Goal: Information Seeking & Learning: Check status

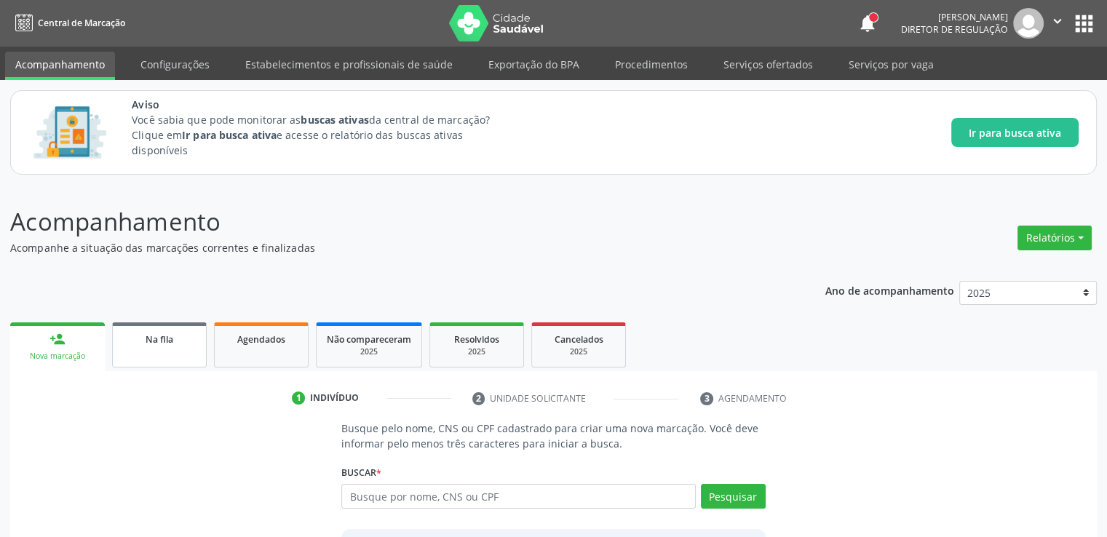
click at [192, 342] on div "Na fila" at bounding box center [159, 338] width 73 height 15
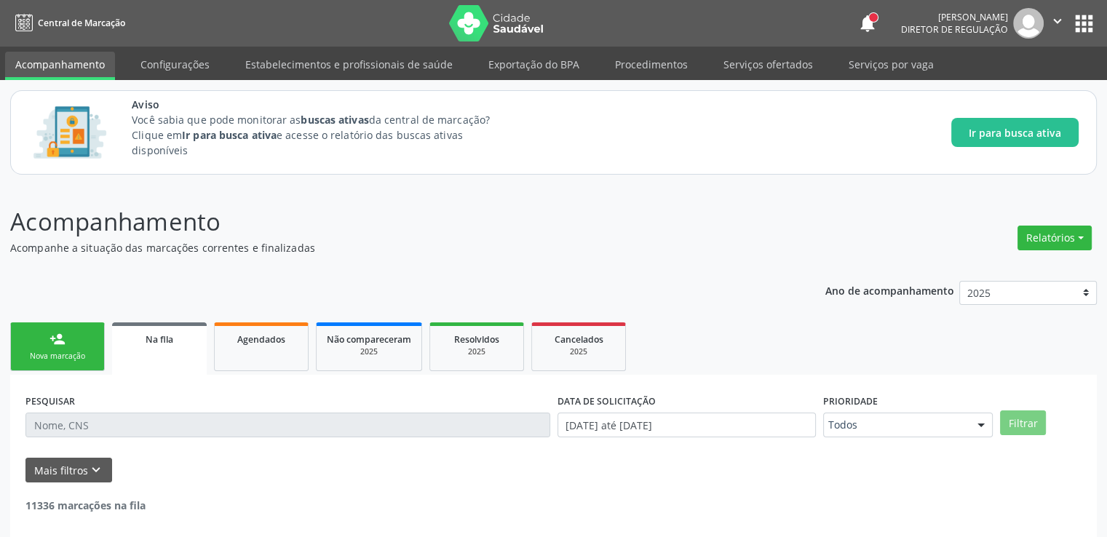
scroll to position [63, 0]
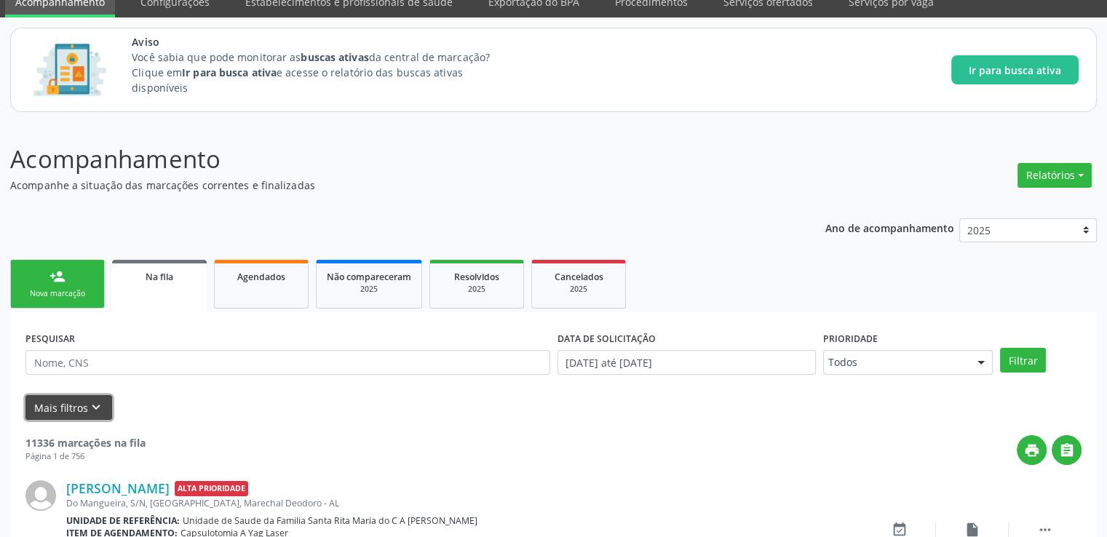
click at [96, 411] on icon "keyboard_arrow_down" at bounding box center [96, 408] width 16 height 16
click at [96, 411] on form "PESQUISAR DATA DE SOLICITAÇÃO 01/01/2025 até 14/10/2025 Prioridade Todos Todos …" at bounding box center [553, 374] width 1056 height 92
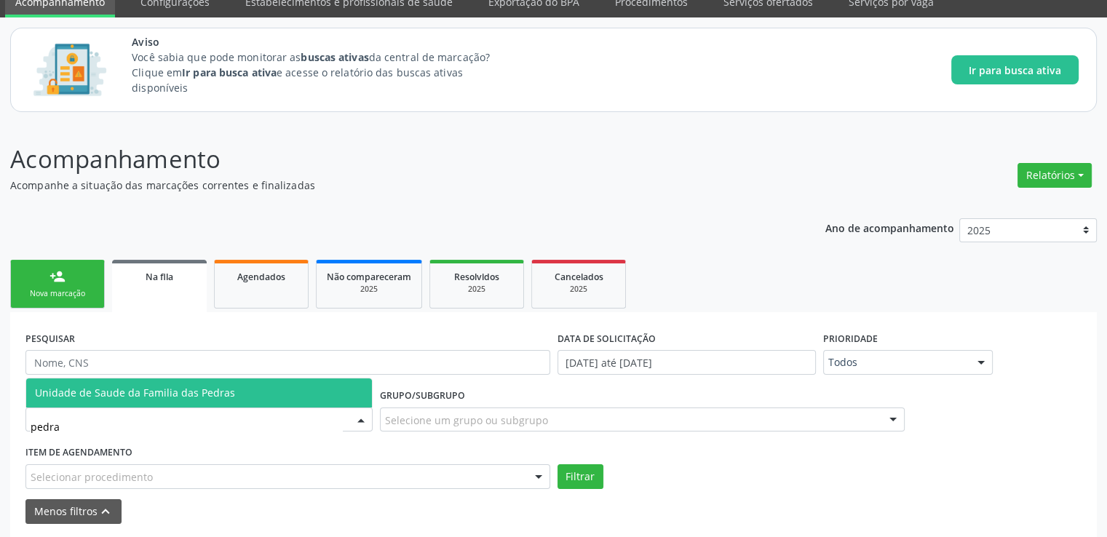
type input "pedras"
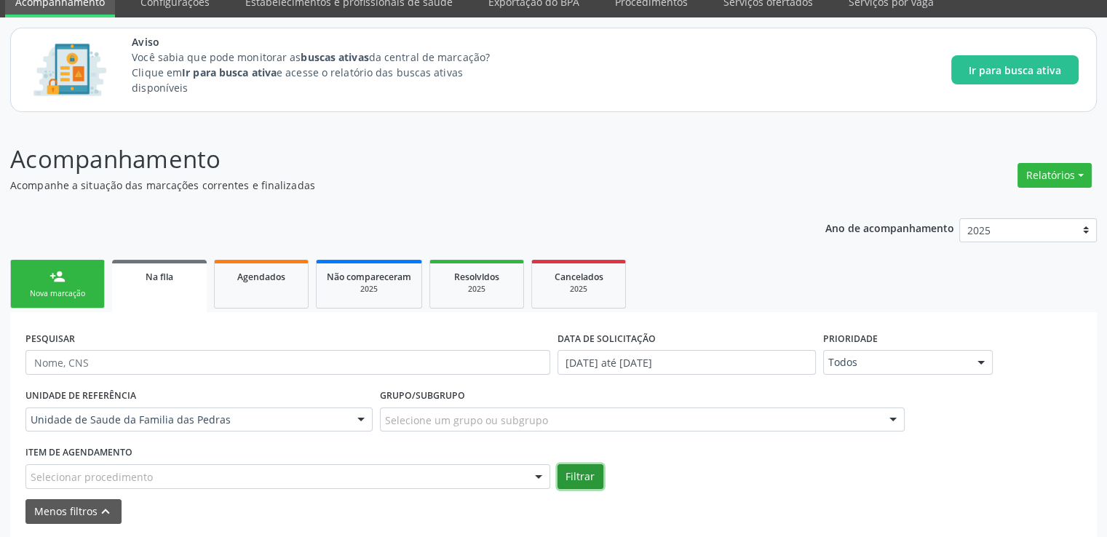
click at [577, 468] on button "Filtrar" at bounding box center [581, 477] width 46 height 25
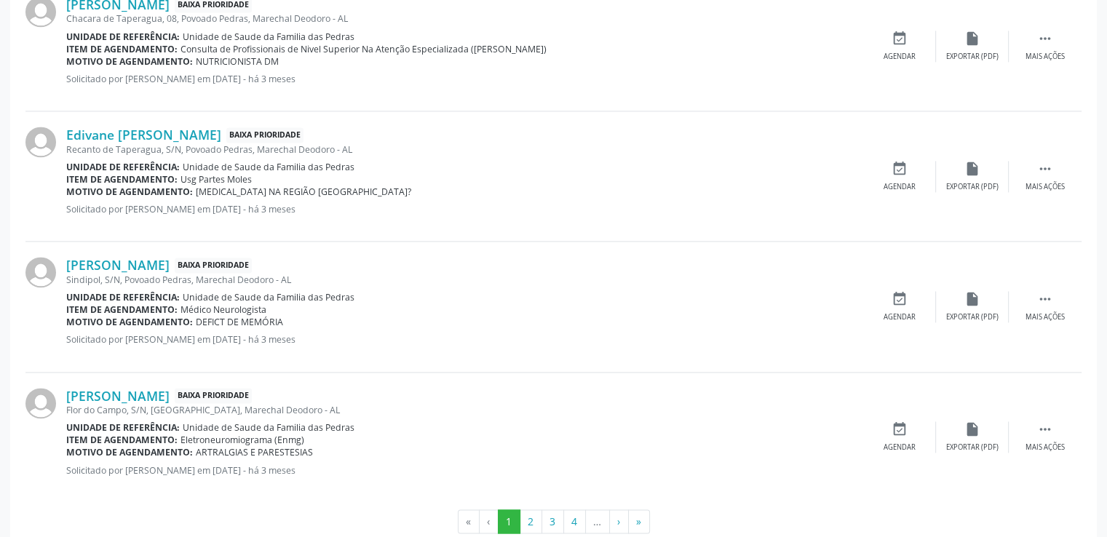
scroll to position [2140, 0]
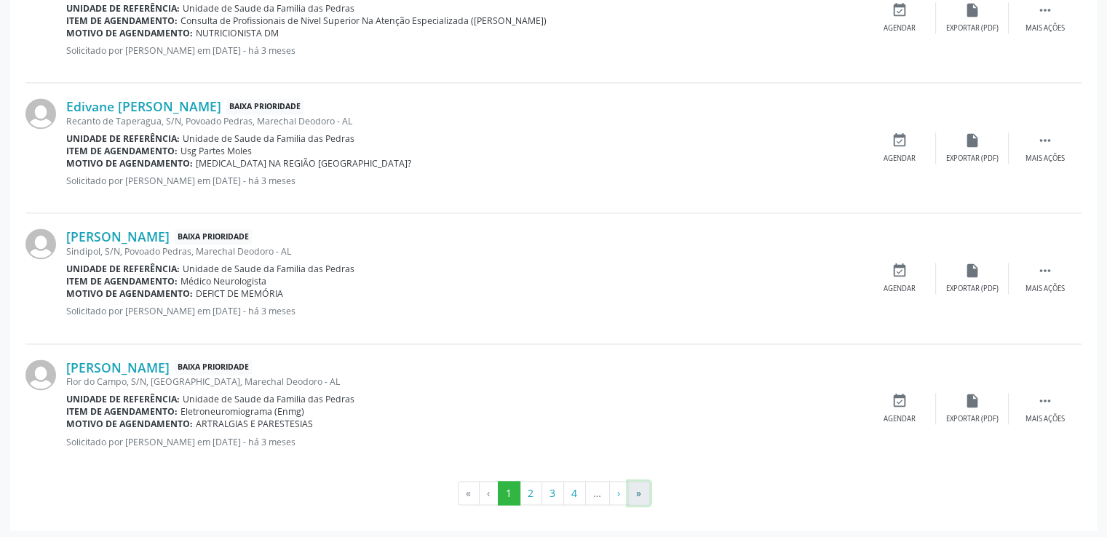
click at [638, 490] on button "»" at bounding box center [639, 493] width 22 height 25
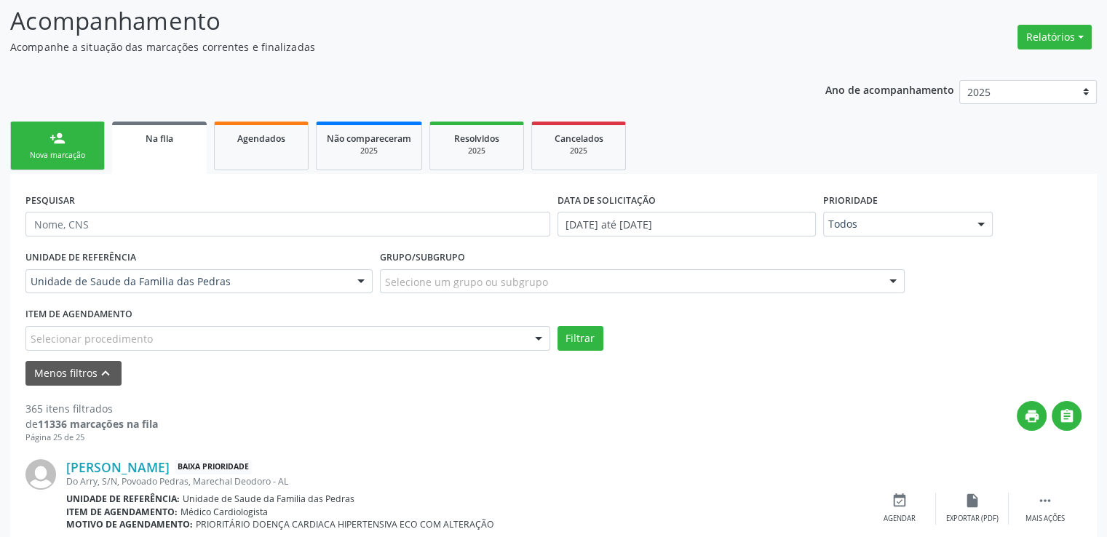
scroll to position [0, 0]
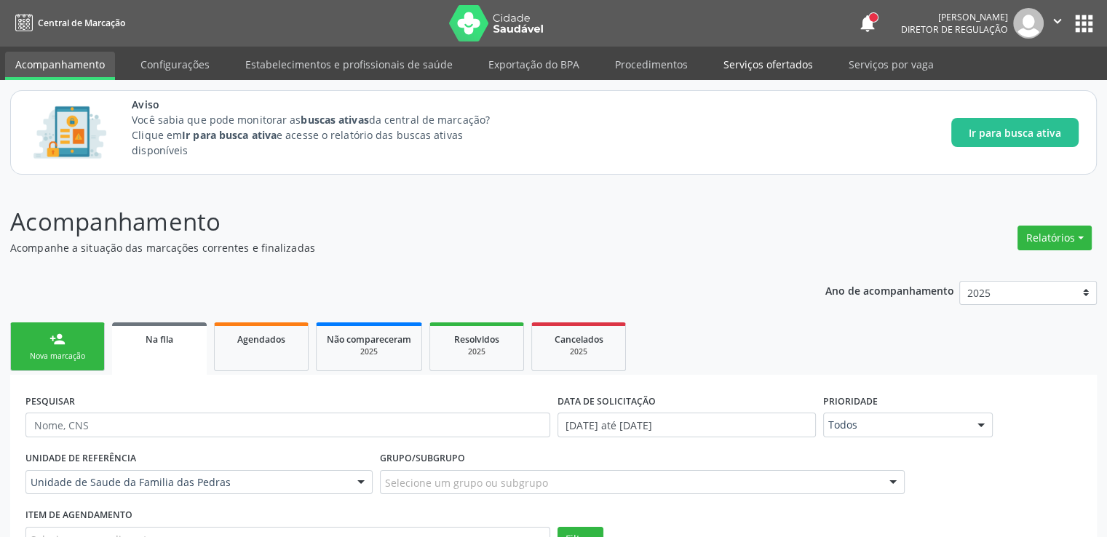
click at [768, 71] on link "Serviços ofertados" at bounding box center [769, 64] width 110 height 25
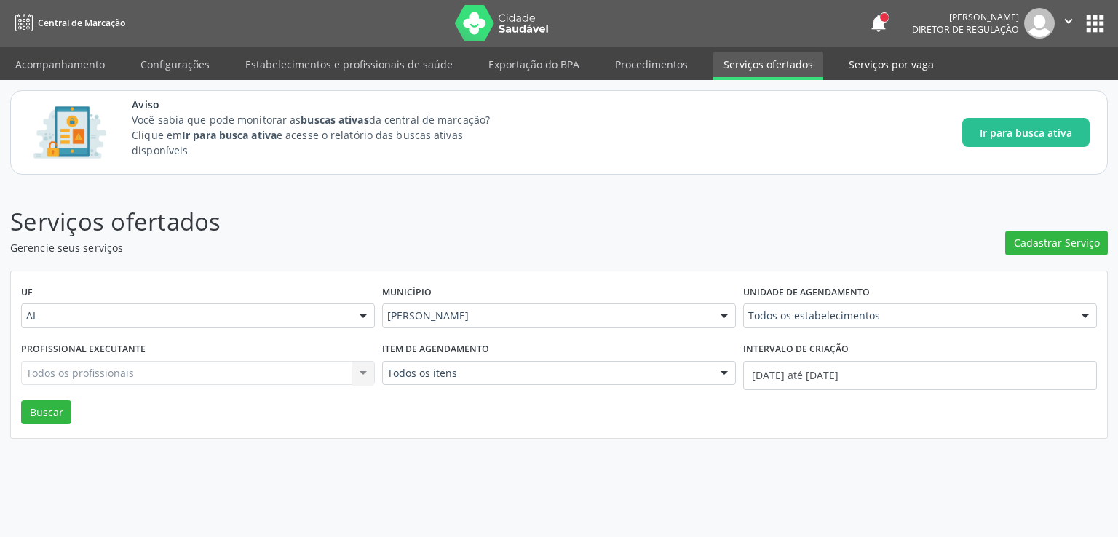
click at [857, 65] on link "Serviços por vaga" at bounding box center [892, 64] width 106 height 25
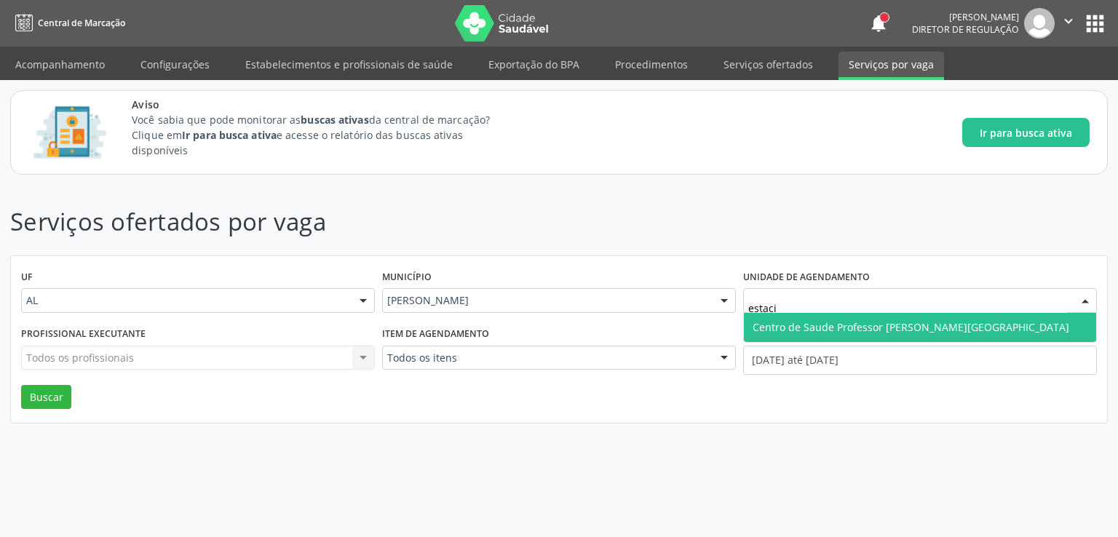
type input "estacio"
click at [831, 329] on span "Centro de Saude Professor [PERSON_NAME][GEOGRAPHIC_DATA]" at bounding box center [911, 327] width 317 height 14
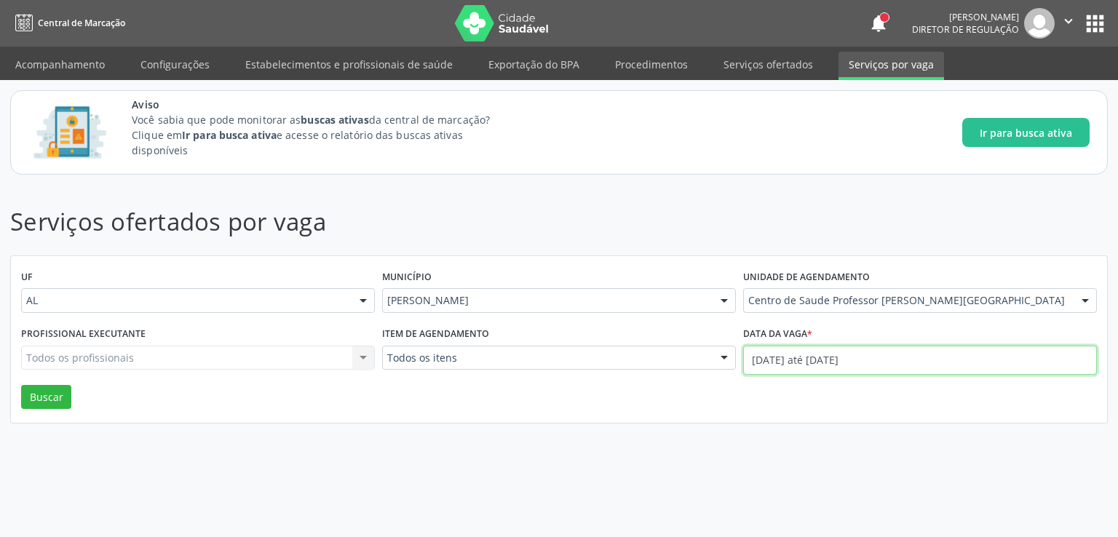
click at [769, 362] on input "01/10/2025 até 14/10/2025" at bounding box center [920, 360] width 354 height 29
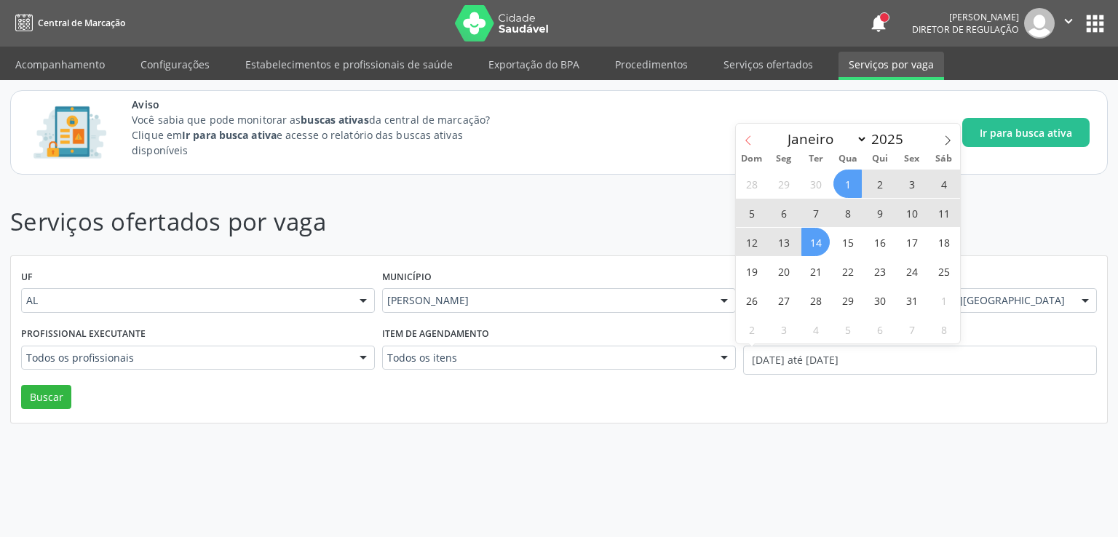
click at [748, 148] on span at bounding box center [748, 136] width 25 height 25
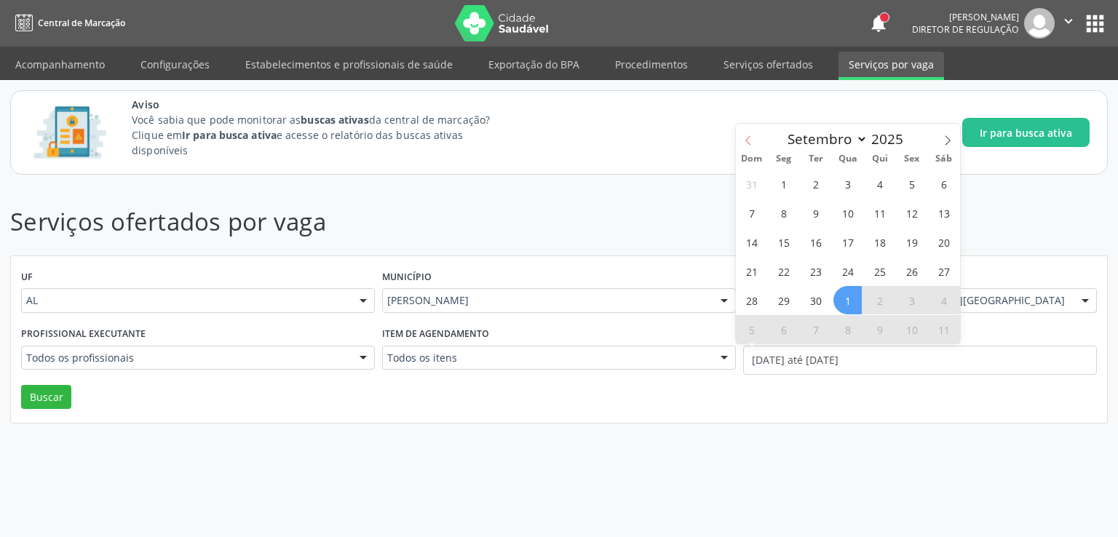
click at [748, 148] on span at bounding box center [748, 136] width 25 height 25
select select "6"
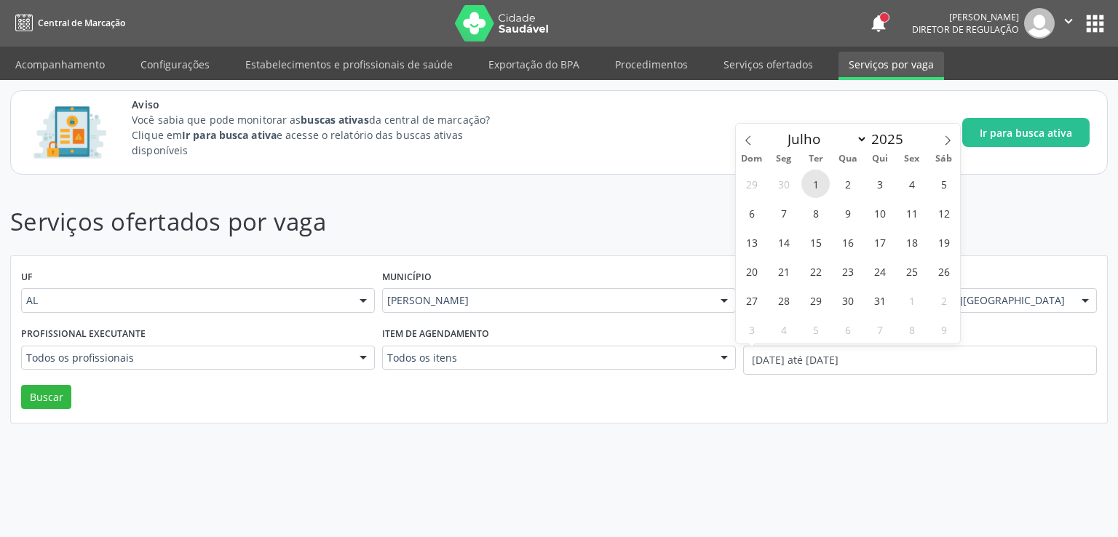
click at [818, 181] on span "1" at bounding box center [816, 184] width 28 height 28
type input "01/07/2025"
click at [943, 140] on icon at bounding box center [948, 140] width 10 height 10
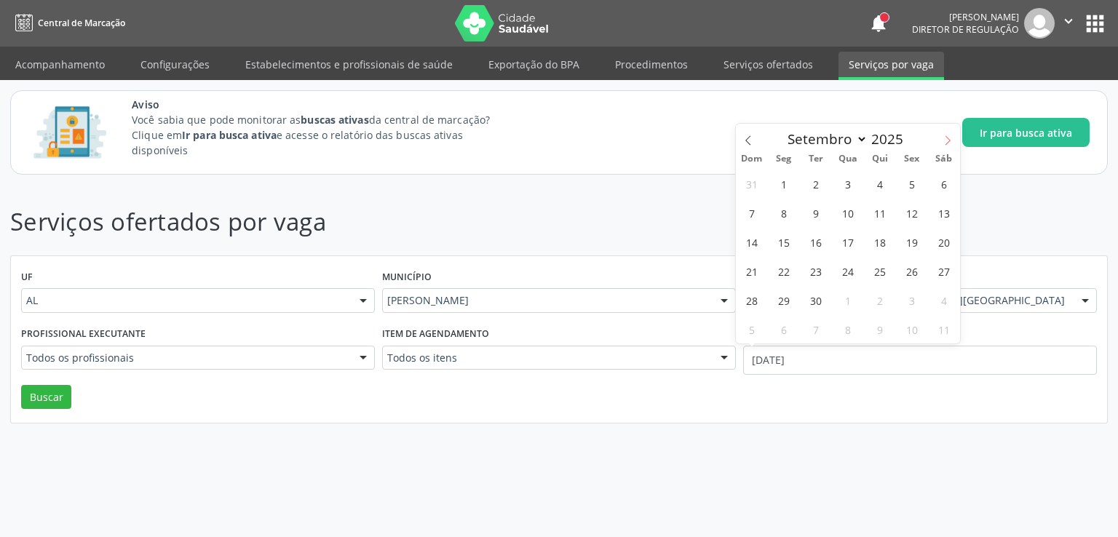
select select "9"
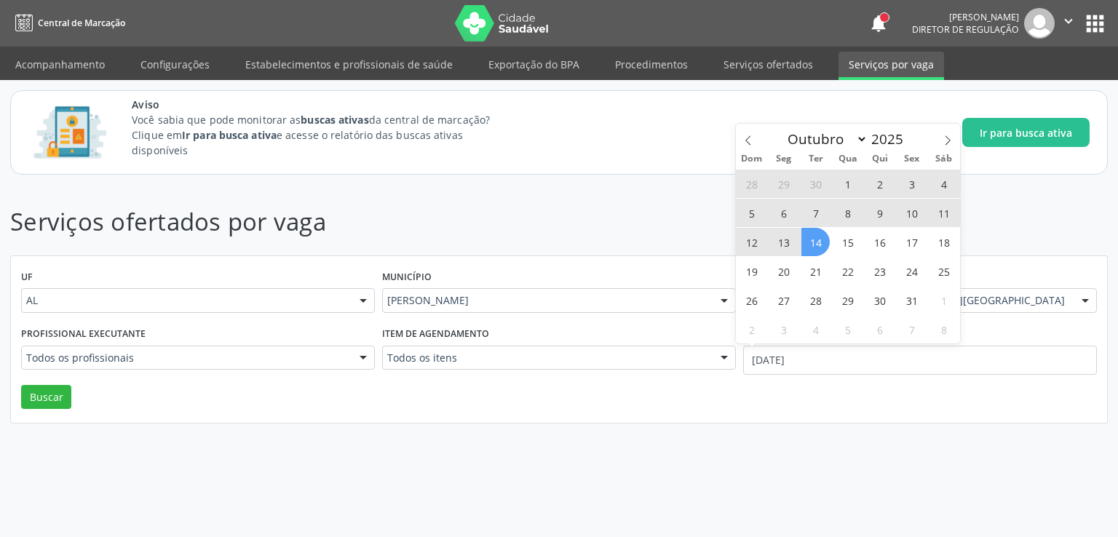
click at [827, 242] on span "14" at bounding box center [816, 242] width 28 height 28
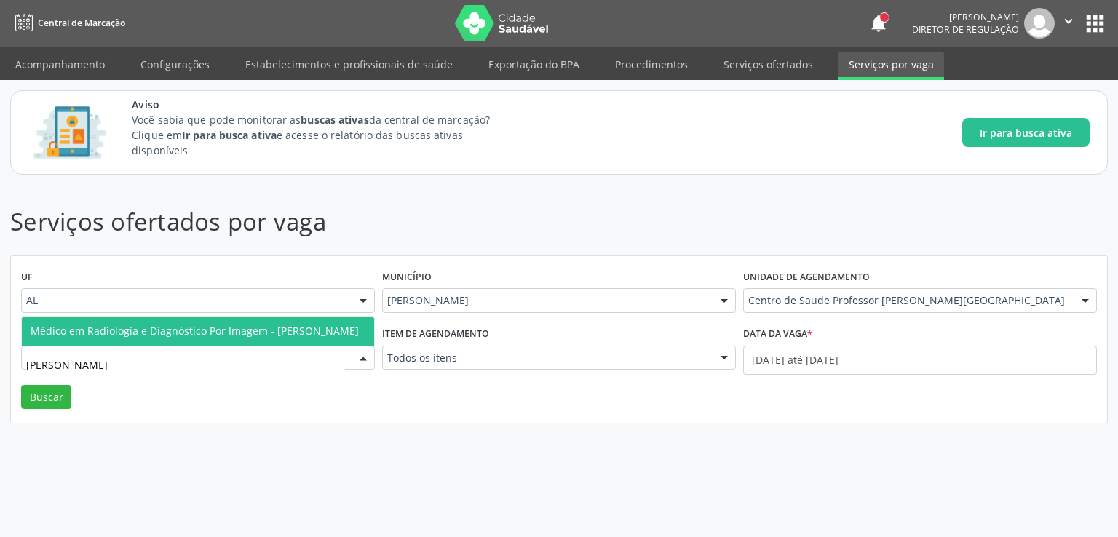
click at [206, 325] on span "Médico em Radiologia e Diagnóstico Por Imagem - [PERSON_NAME]" at bounding box center [195, 331] width 328 height 14
type input "fabio"
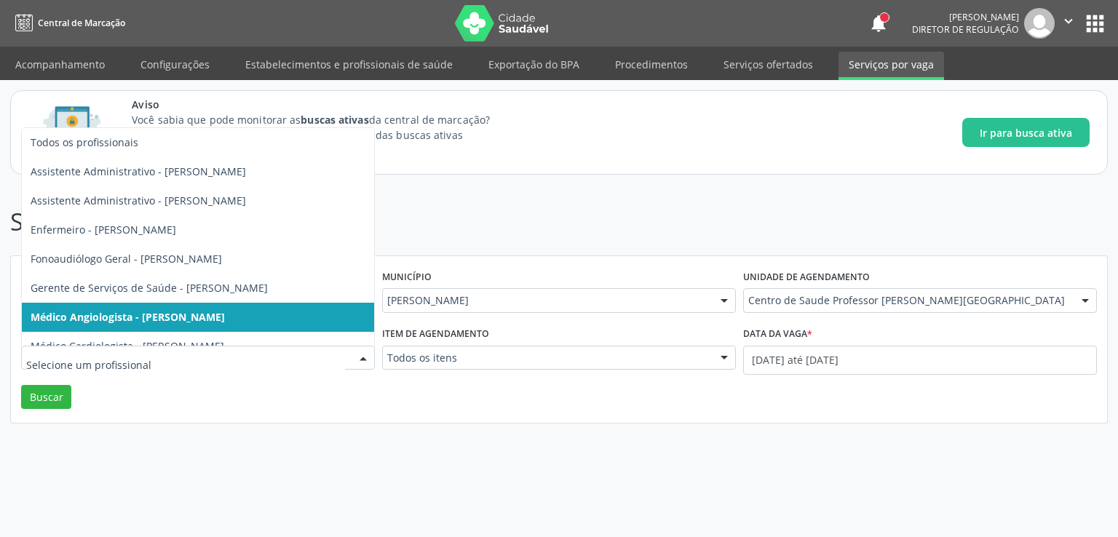
click at [162, 352] on input "text" at bounding box center [185, 365] width 319 height 29
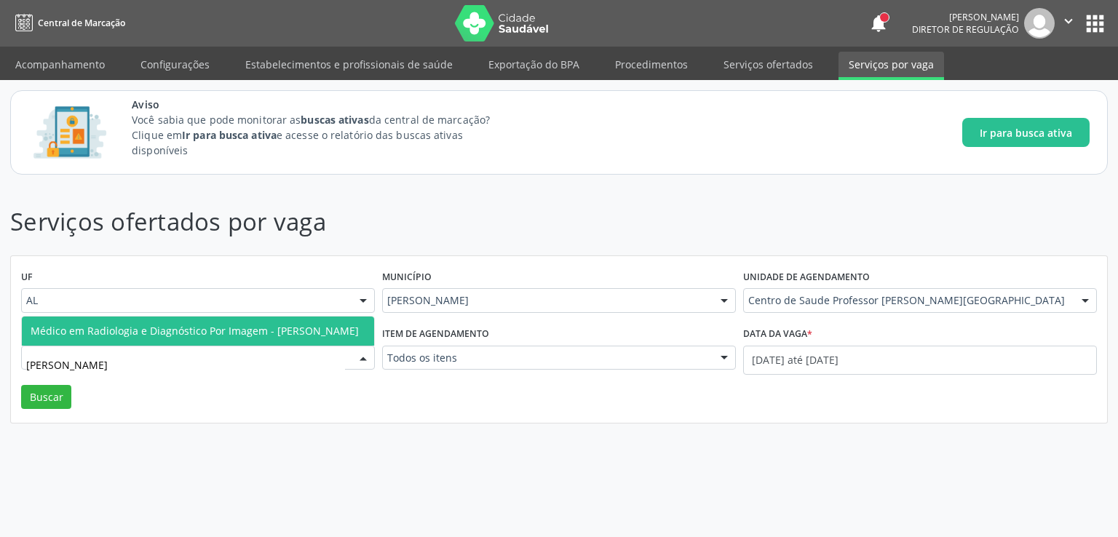
click at [160, 324] on span "Médico em Radiologia e Diagnóstico Por Imagem - [PERSON_NAME]" at bounding box center [195, 331] width 328 height 14
type input "fabio"
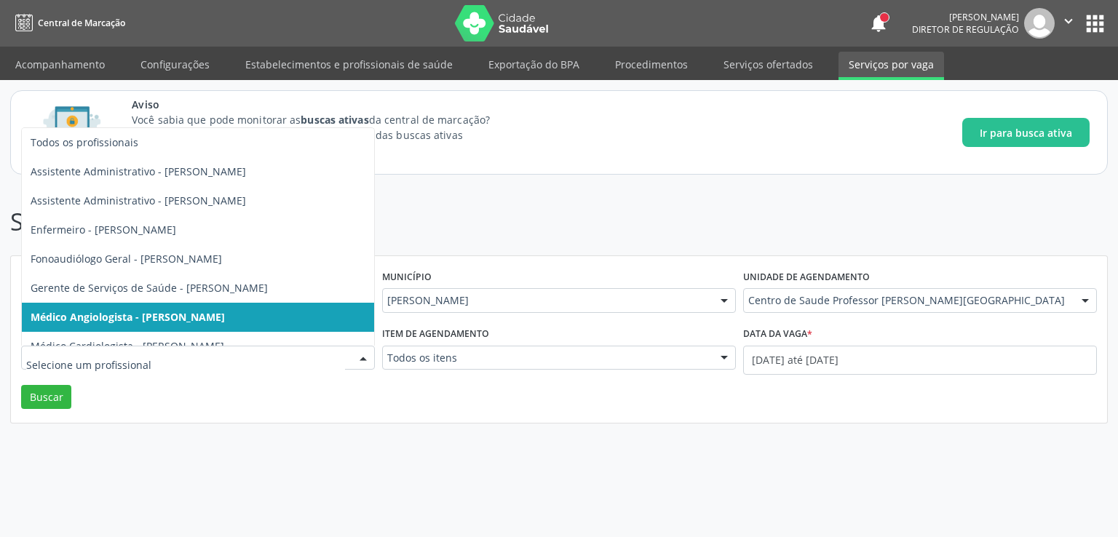
click at [84, 363] on input "text" at bounding box center [185, 365] width 319 height 29
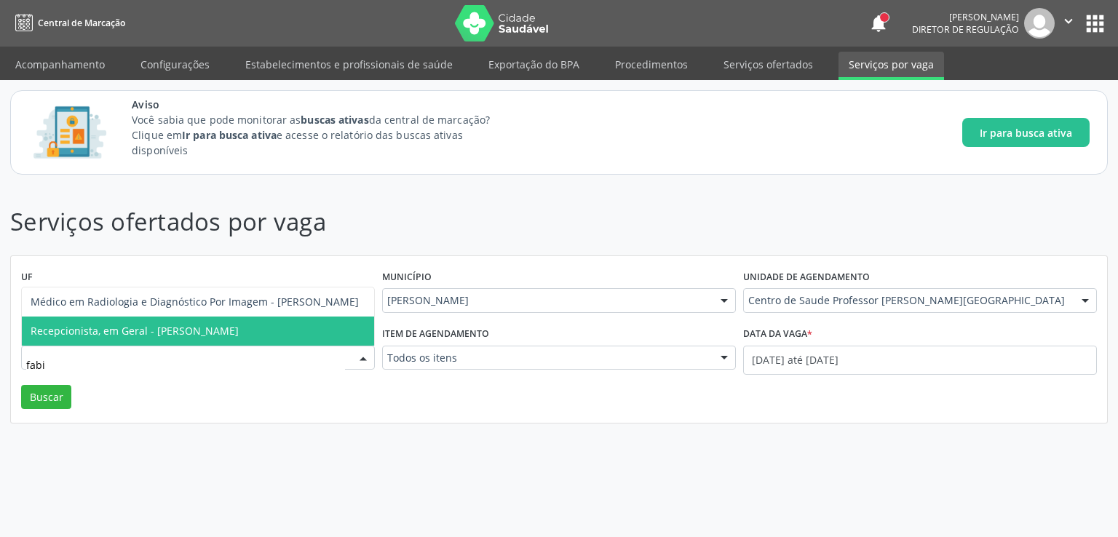
type input "fabio"
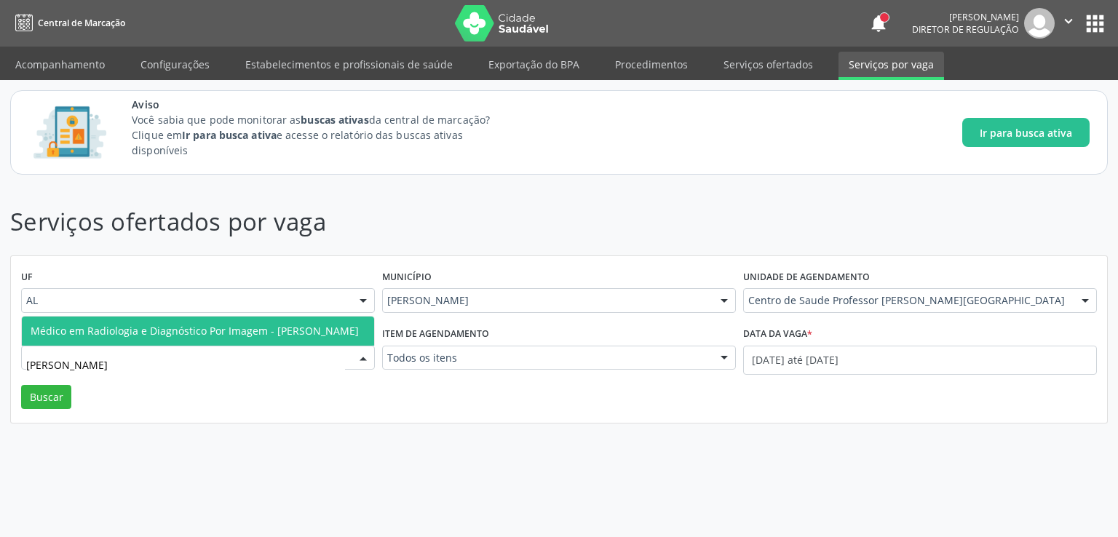
click at [169, 324] on span "Médico em Radiologia e Diagnóstico Por Imagem - [PERSON_NAME]" at bounding box center [195, 331] width 328 height 14
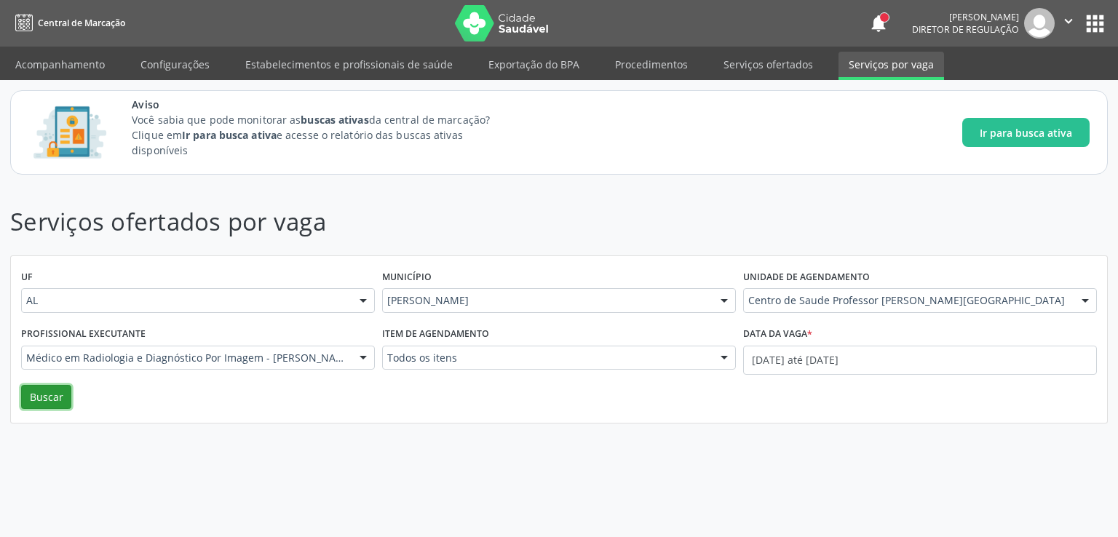
click at [51, 403] on button "Buscar" at bounding box center [46, 397] width 50 height 25
click at [47, 400] on button "Buscar" at bounding box center [46, 397] width 50 height 25
click at [41, 400] on button "Buscar" at bounding box center [46, 397] width 50 height 25
click at [752, 66] on link "Serviços ofertados" at bounding box center [769, 64] width 110 height 25
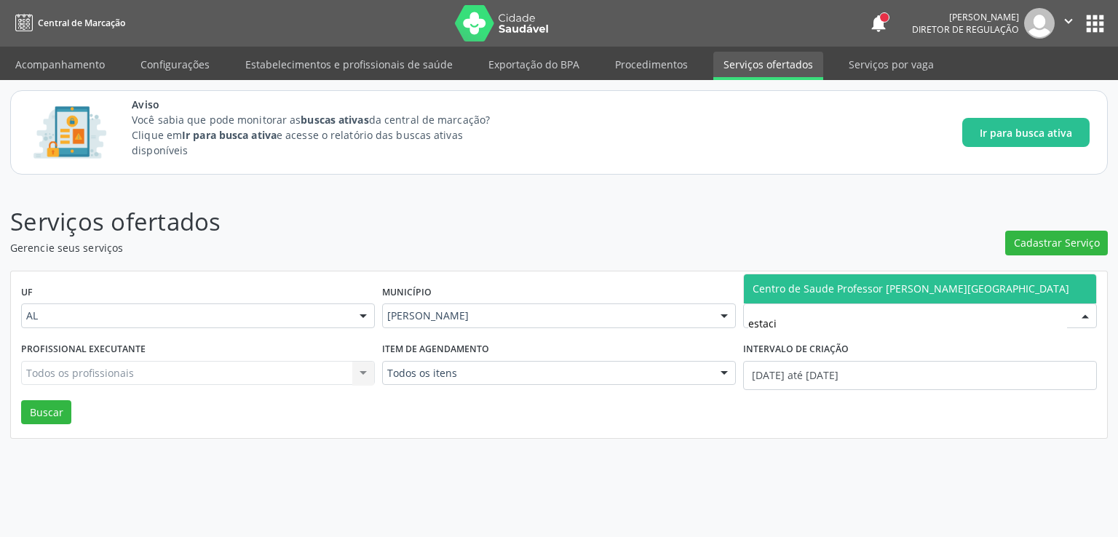
type input "estacio"
click at [880, 295] on span "Centro de Saude Professor [PERSON_NAME][GEOGRAPHIC_DATA]" at bounding box center [911, 289] width 317 height 14
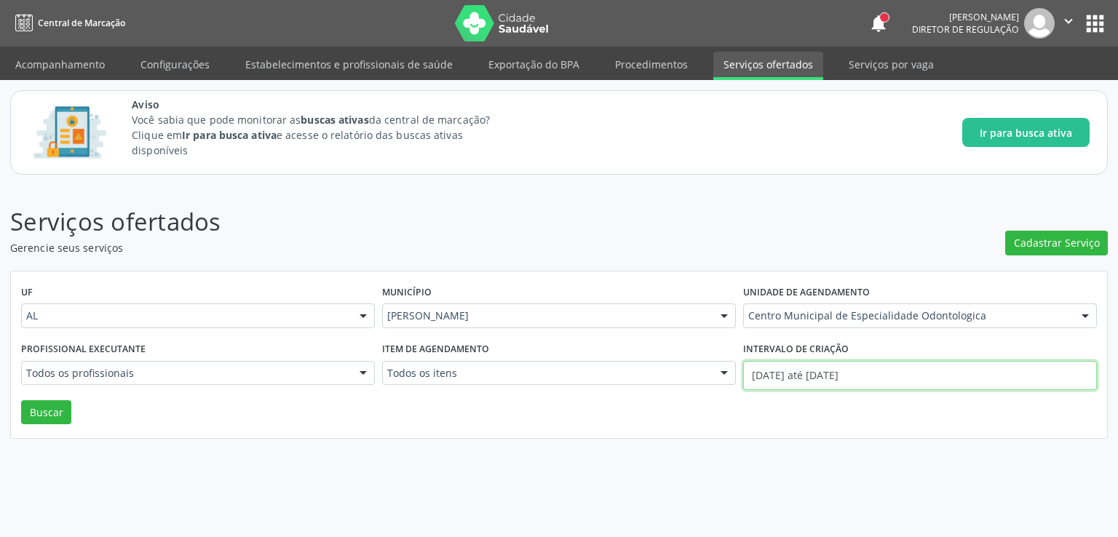
click at [758, 379] on input "01/10/2025 até 14/10/2025" at bounding box center [920, 375] width 354 height 29
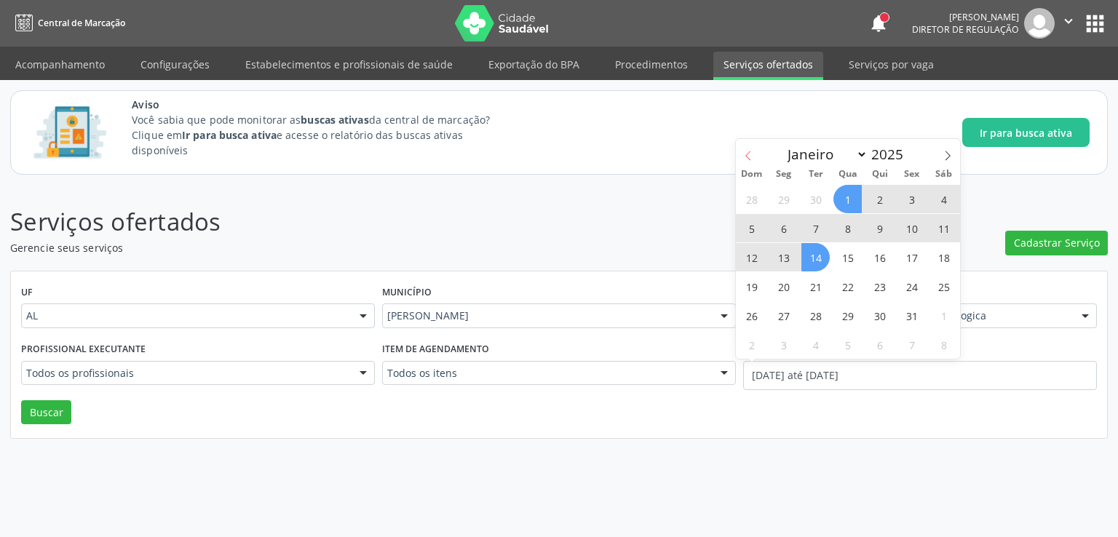
click at [746, 152] on icon at bounding box center [748, 156] width 10 height 10
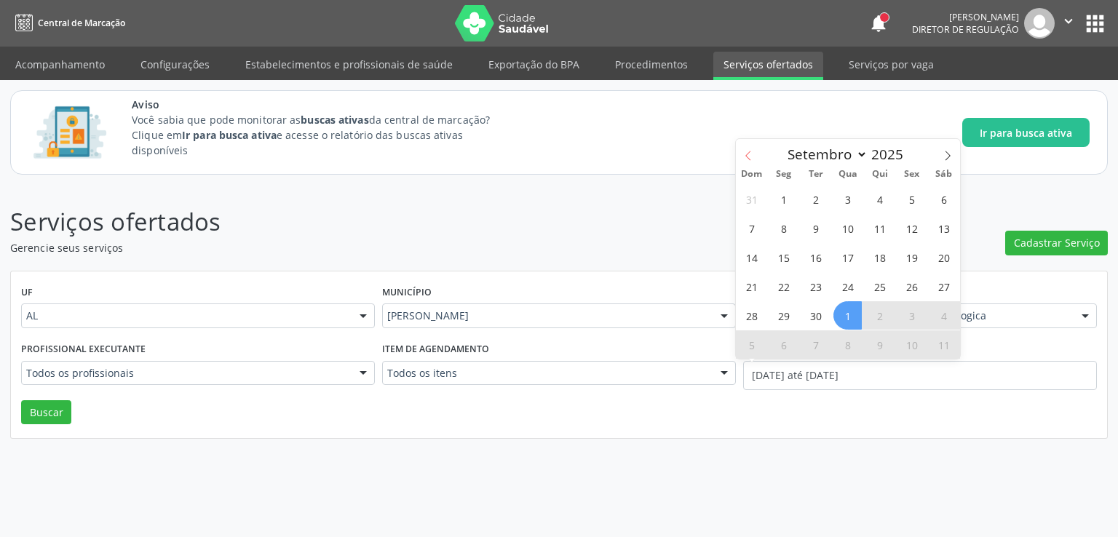
click at [746, 152] on icon at bounding box center [748, 156] width 10 height 10
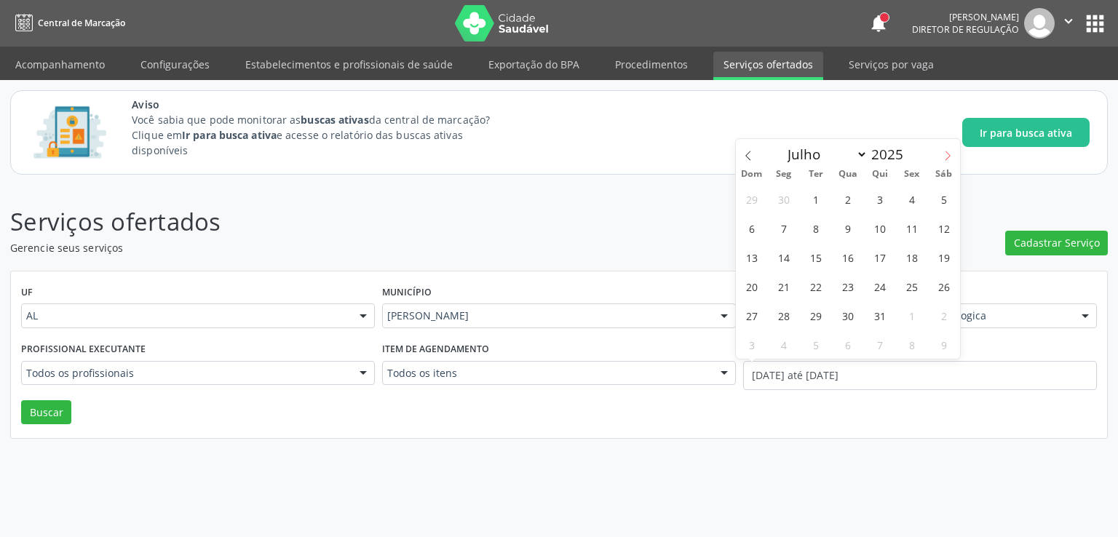
click at [944, 151] on icon at bounding box center [948, 156] width 10 height 10
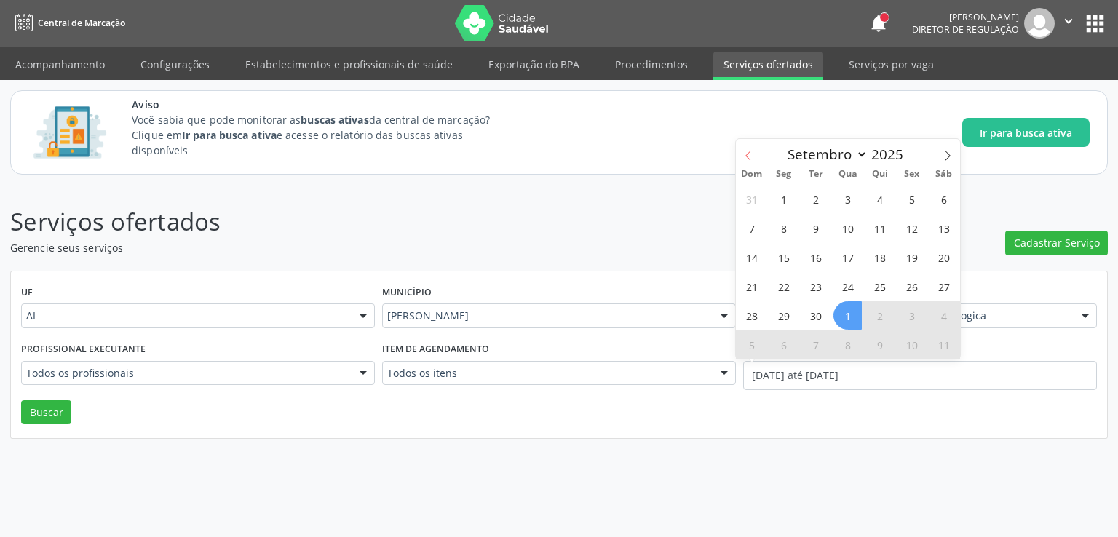
click at [747, 162] on span at bounding box center [748, 151] width 25 height 25
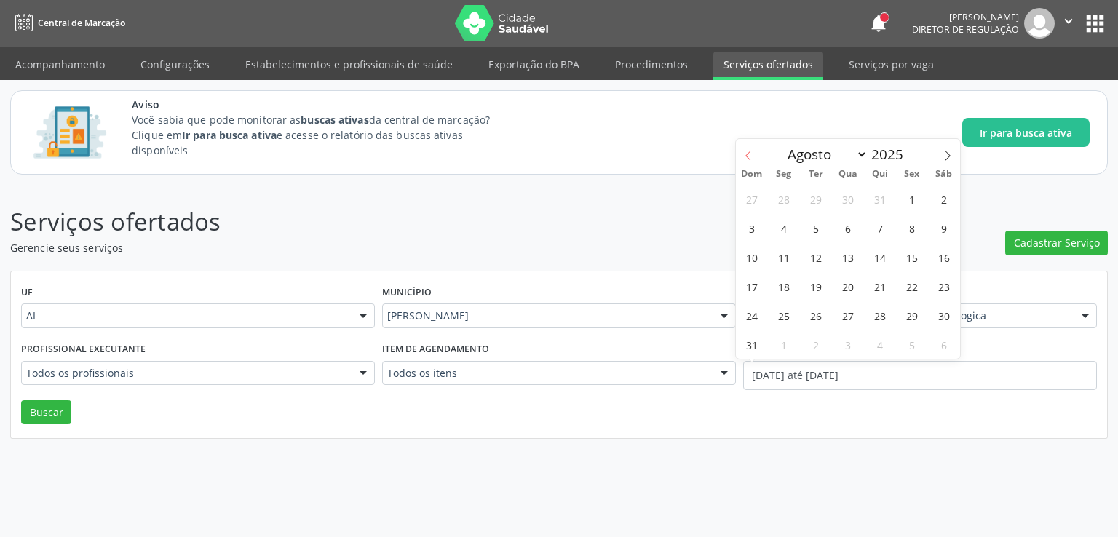
click at [747, 162] on span at bounding box center [748, 151] width 25 height 25
select select "6"
click at [821, 197] on span "1" at bounding box center [816, 199] width 28 height 28
type input "01/07/2025"
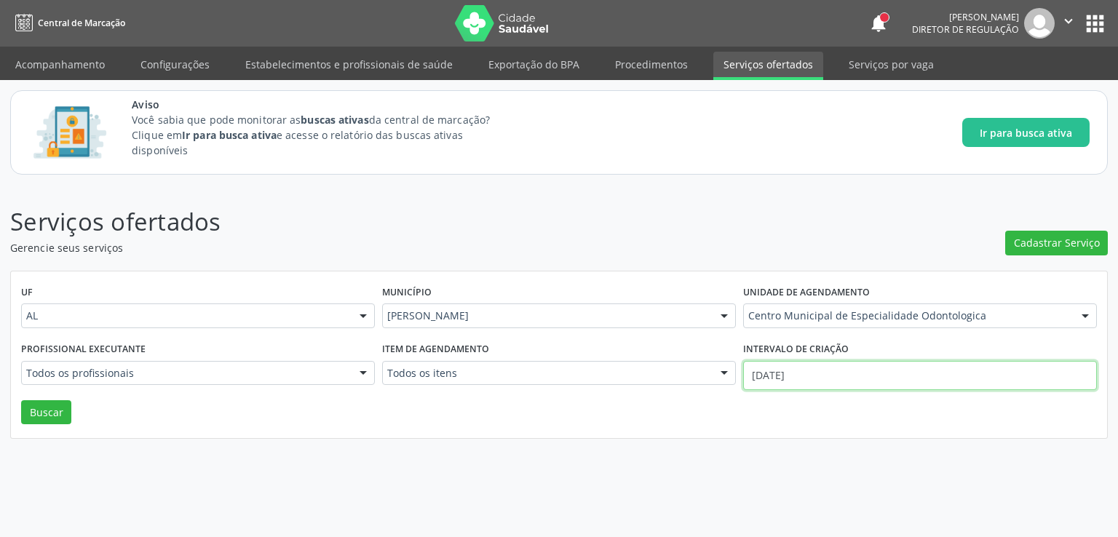
click at [788, 372] on input "01/07/2025" at bounding box center [920, 375] width 354 height 29
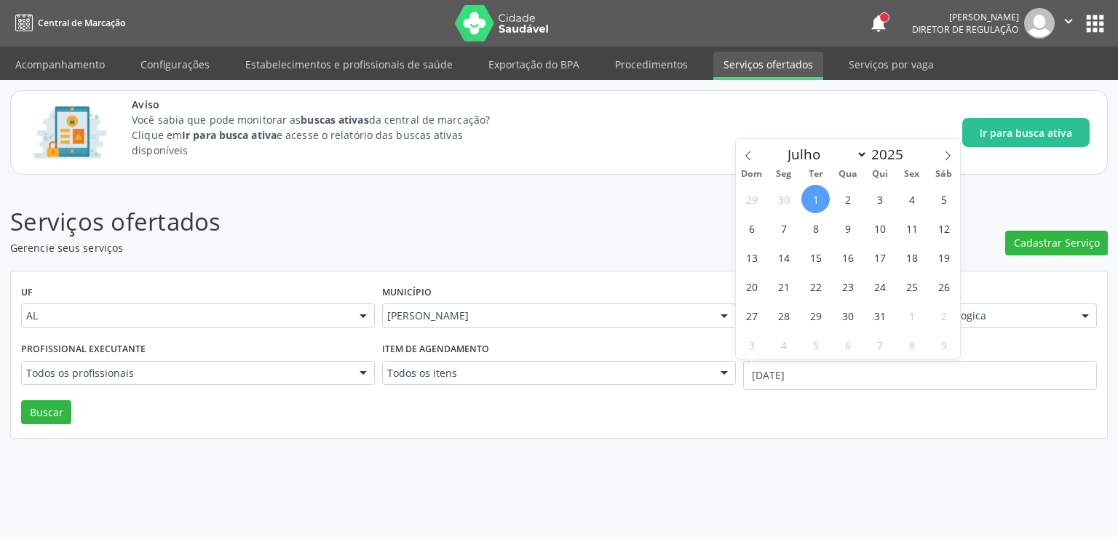
click at [824, 192] on span "1" at bounding box center [816, 199] width 28 height 28
type input "01/07/2025"
click at [824, 192] on span "1" at bounding box center [816, 199] width 28 height 28
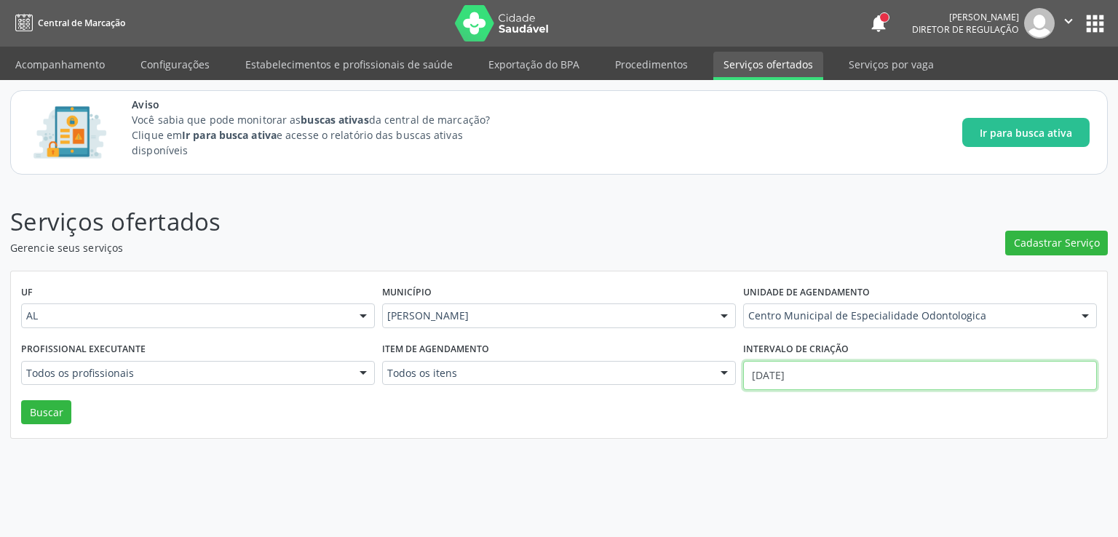
click at [795, 368] on input "01/07/2025" at bounding box center [920, 375] width 354 height 29
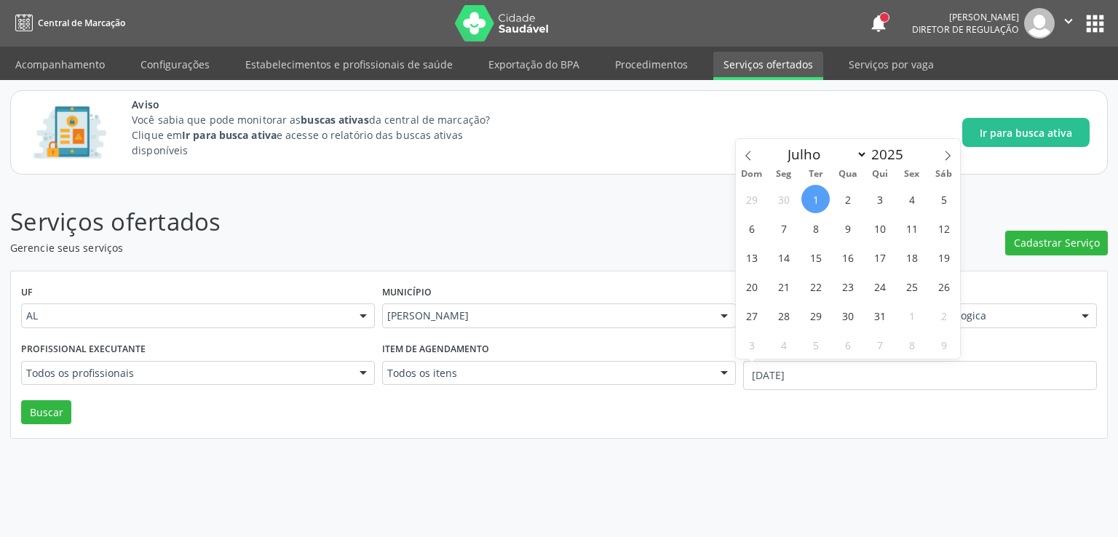
click at [811, 205] on span "1" at bounding box center [816, 199] width 28 height 28
type input "01/07/2025"
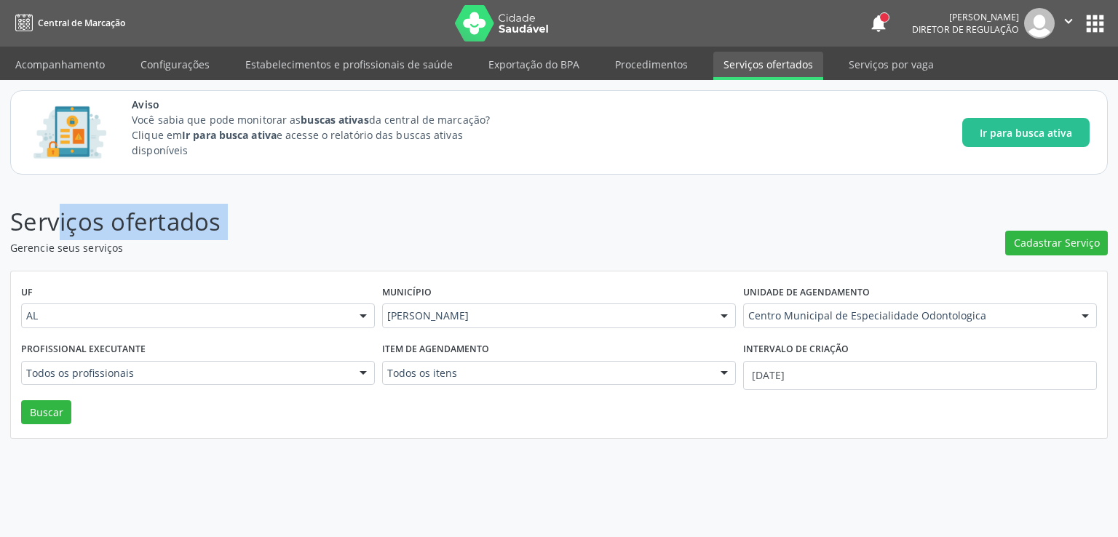
click at [811, 205] on header "Serviços ofertados Gerencie seus serviços Cadastrar Serviço" at bounding box center [559, 230] width 1098 height 52
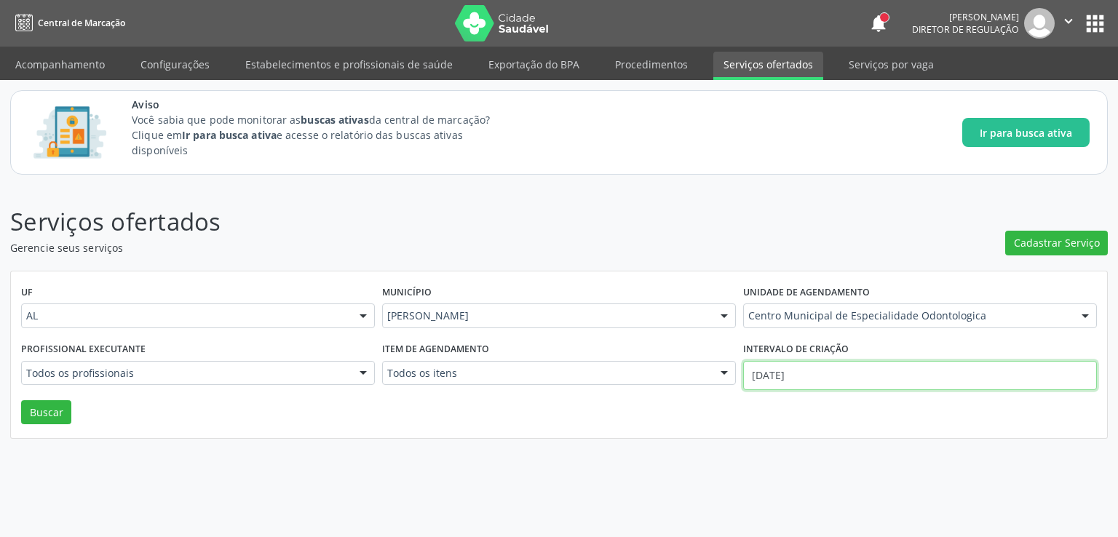
click at [773, 374] on input "01/07/2025" at bounding box center [920, 375] width 354 height 29
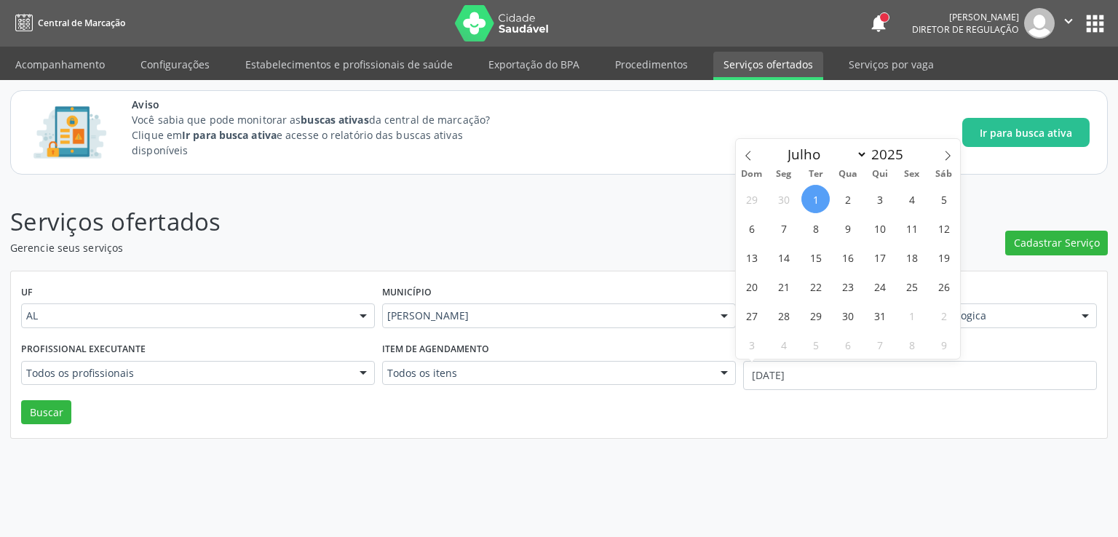
click at [821, 198] on span "1" at bounding box center [816, 199] width 28 height 28
type input "01/07/2025"
click at [946, 155] on icon at bounding box center [948, 156] width 10 height 10
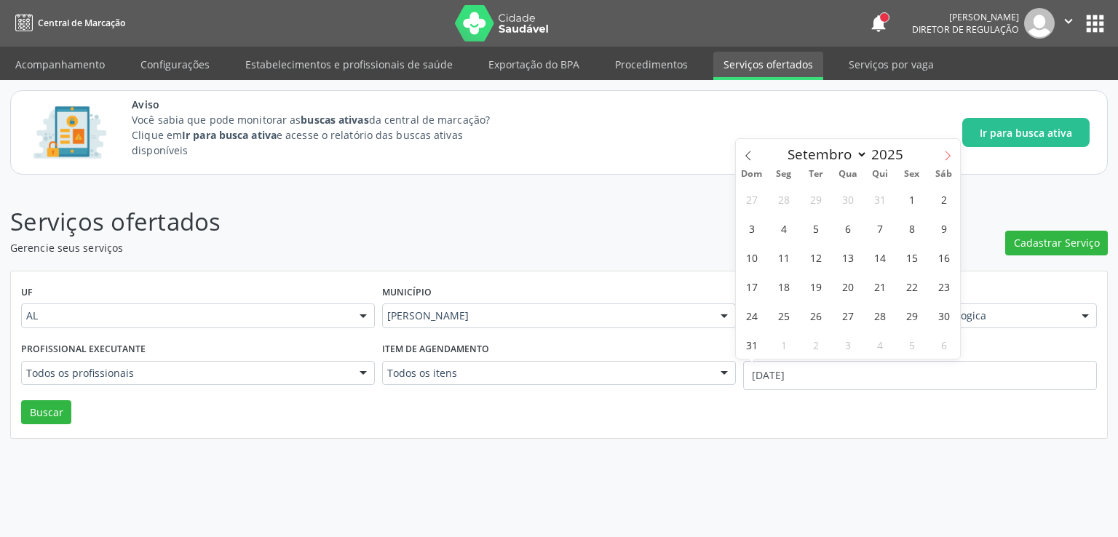
select select "9"
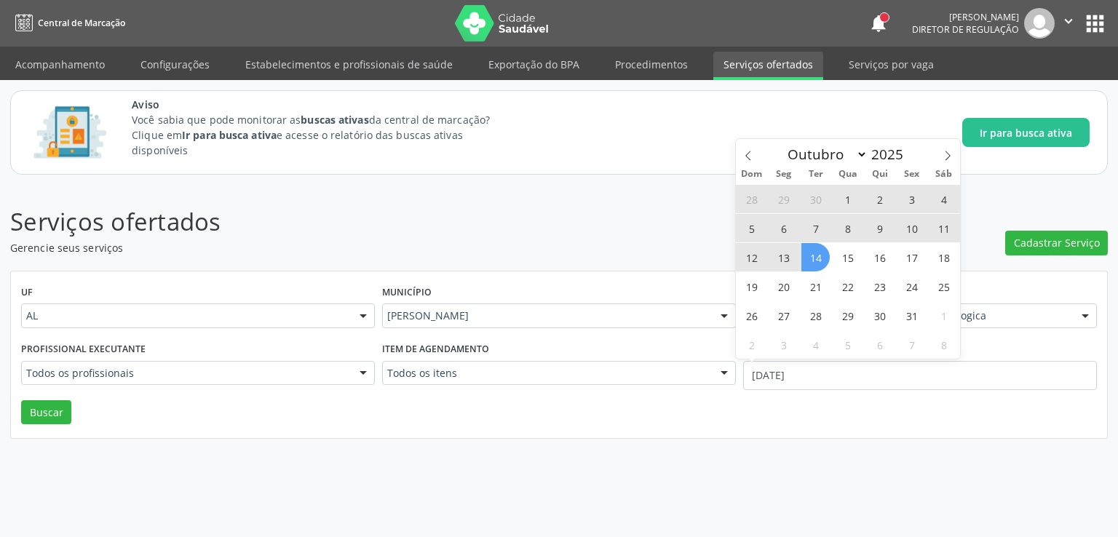
click at [818, 264] on span "14" at bounding box center [816, 257] width 28 height 28
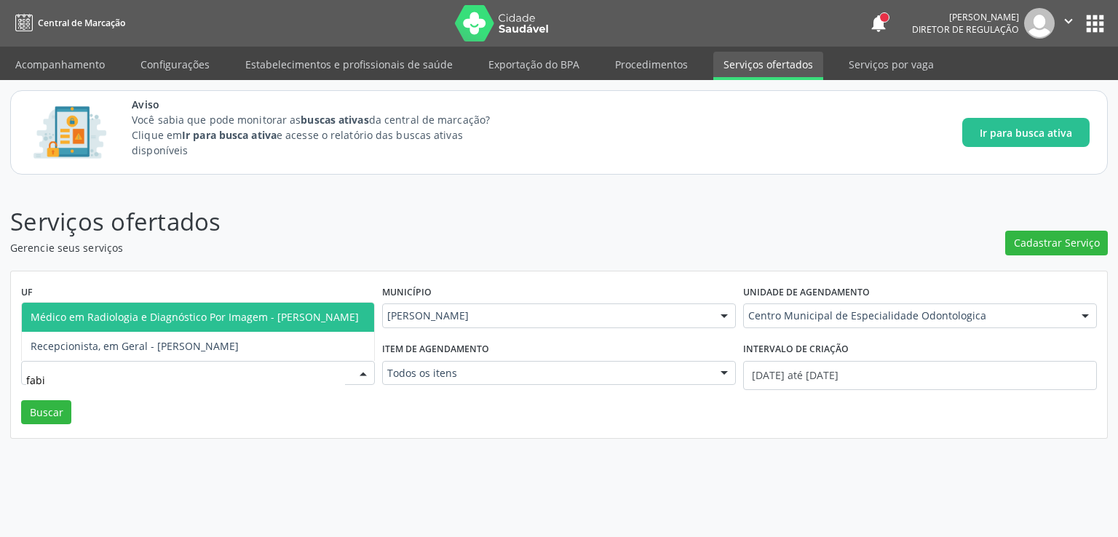
type input "fabio"
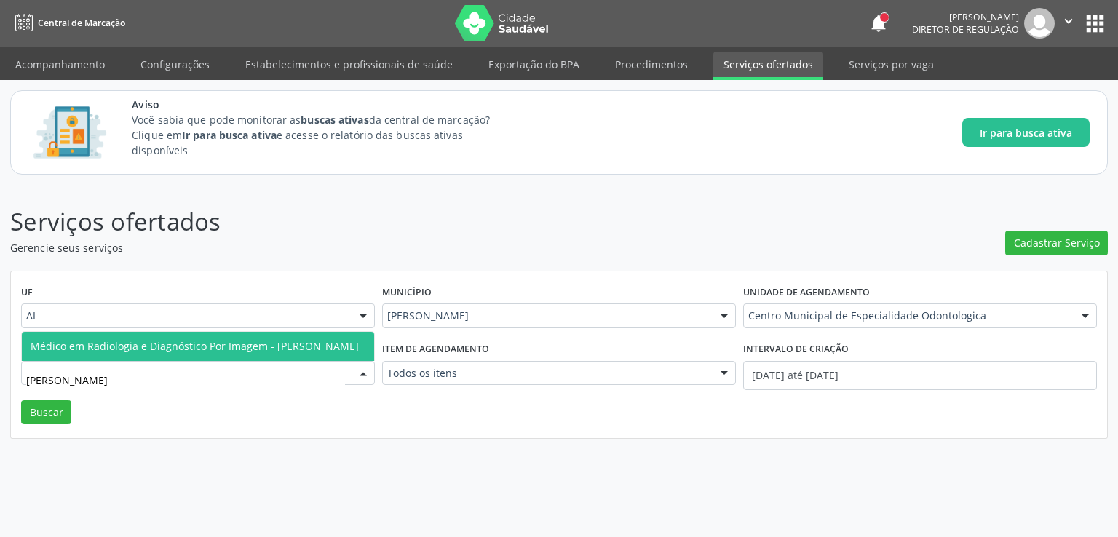
click at [224, 341] on span "Médico em Radiologia e Diagnóstico Por Imagem - [PERSON_NAME]" at bounding box center [195, 346] width 328 height 14
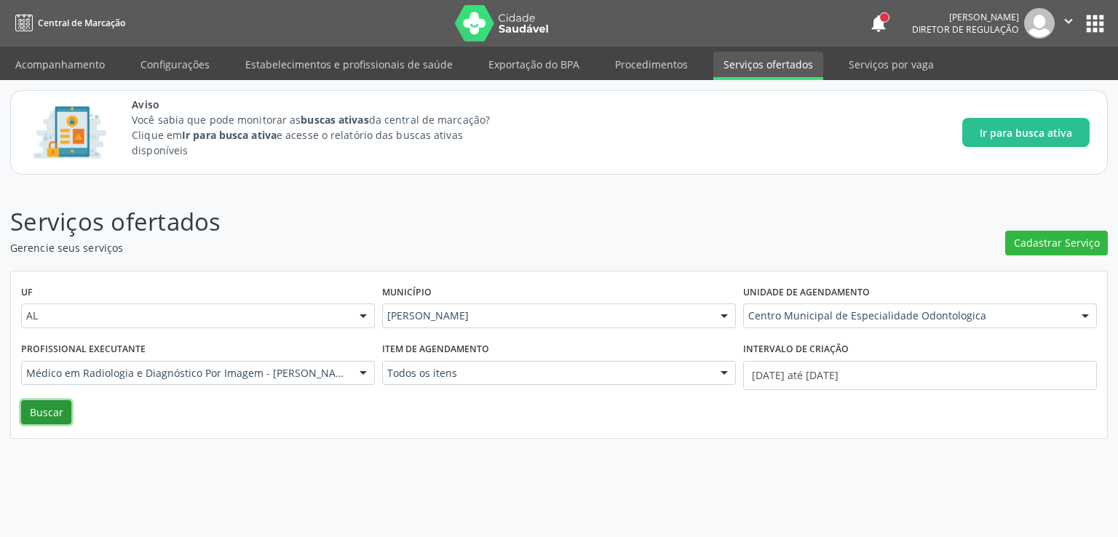
click at [41, 406] on button "Buscar" at bounding box center [46, 412] width 50 height 25
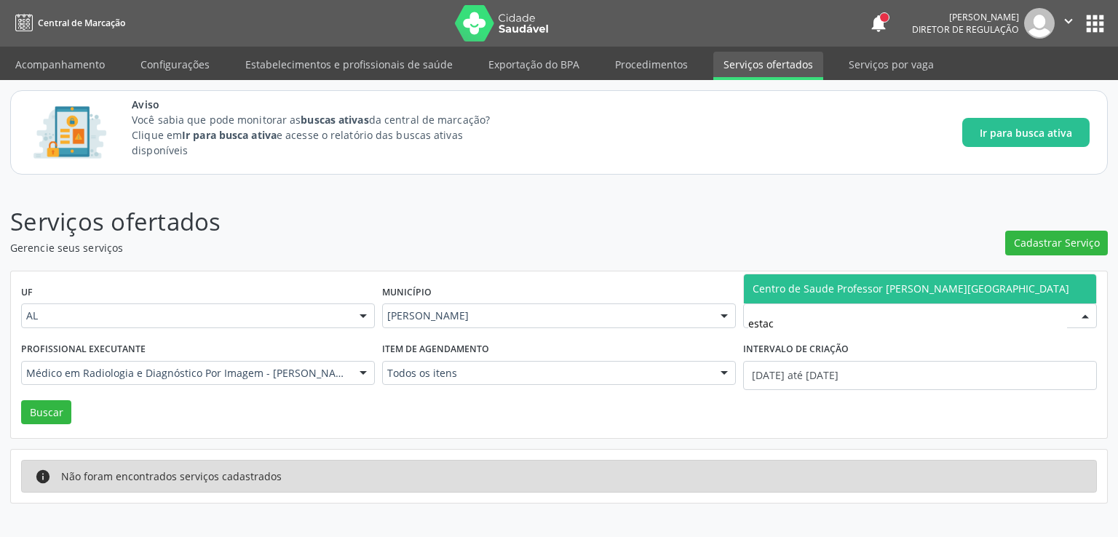
click at [868, 297] on span "Centro de Saude Professor [PERSON_NAME][GEOGRAPHIC_DATA]" at bounding box center [920, 288] width 352 height 29
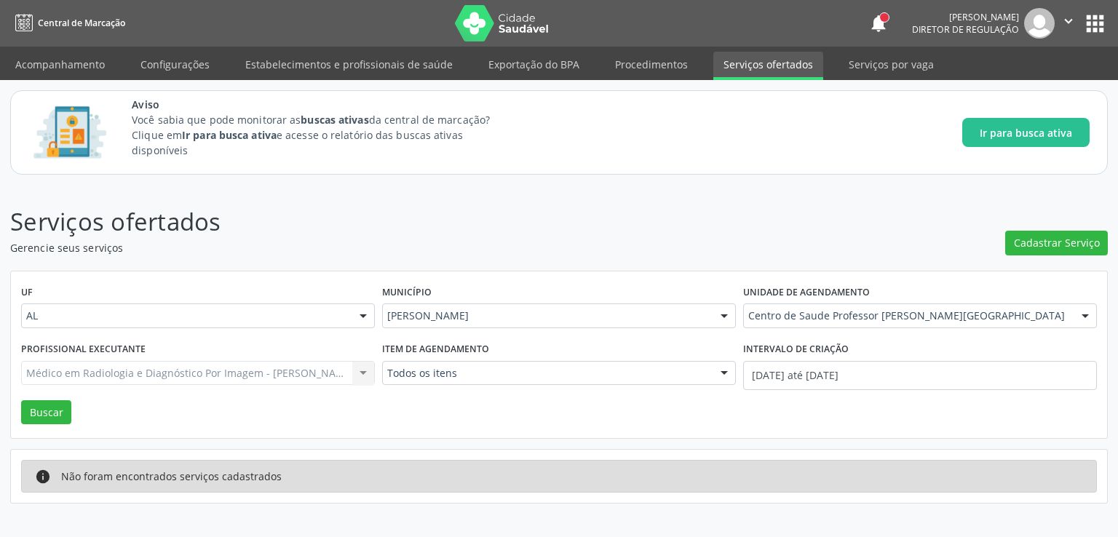
click at [868, 297] on span "Centro Municipal de Especialidade Odontologica" at bounding box center [872, 304] width 238 height 14
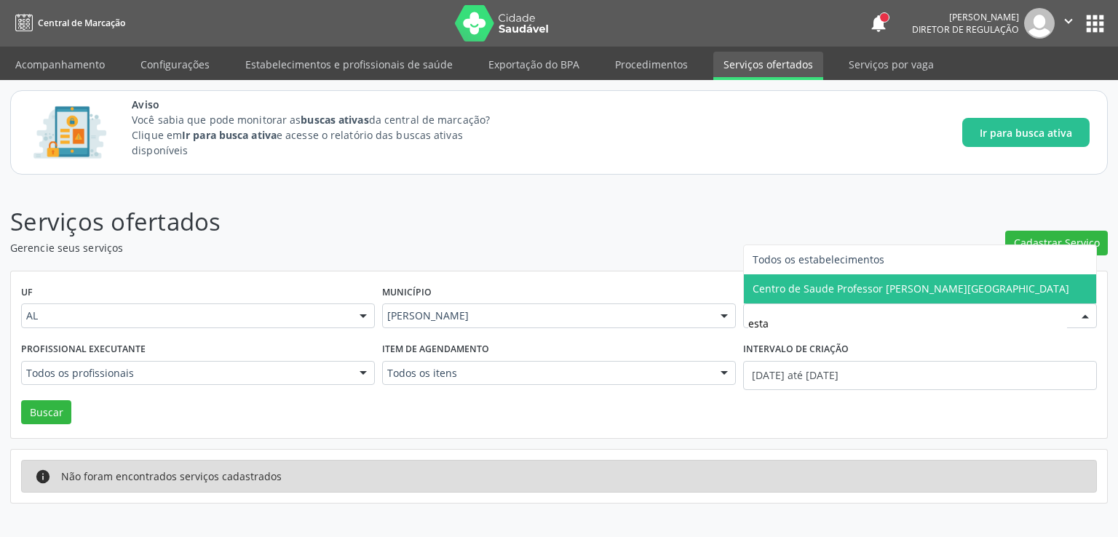
type input "estac"
click at [845, 280] on span "Centro de Saude Professor [PERSON_NAME][GEOGRAPHIC_DATA]" at bounding box center [920, 288] width 352 height 29
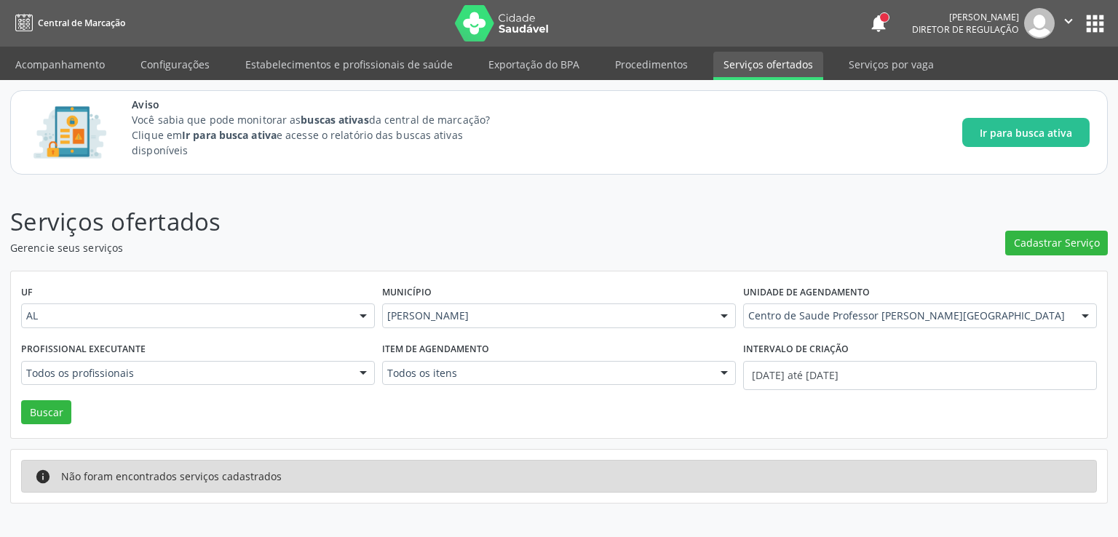
click at [26, 377] on input "text" at bounding box center [26, 380] width 0 height 29
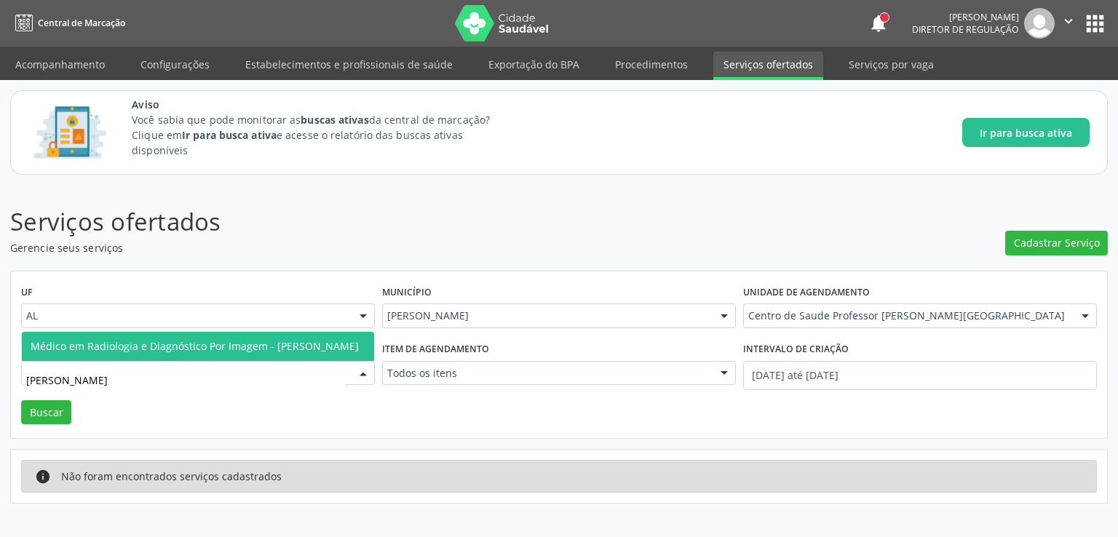
click at [194, 339] on span "Médico em Radiologia e Diagnóstico Por Imagem - [PERSON_NAME]" at bounding box center [195, 346] width 328 height 14
type input "fabio"
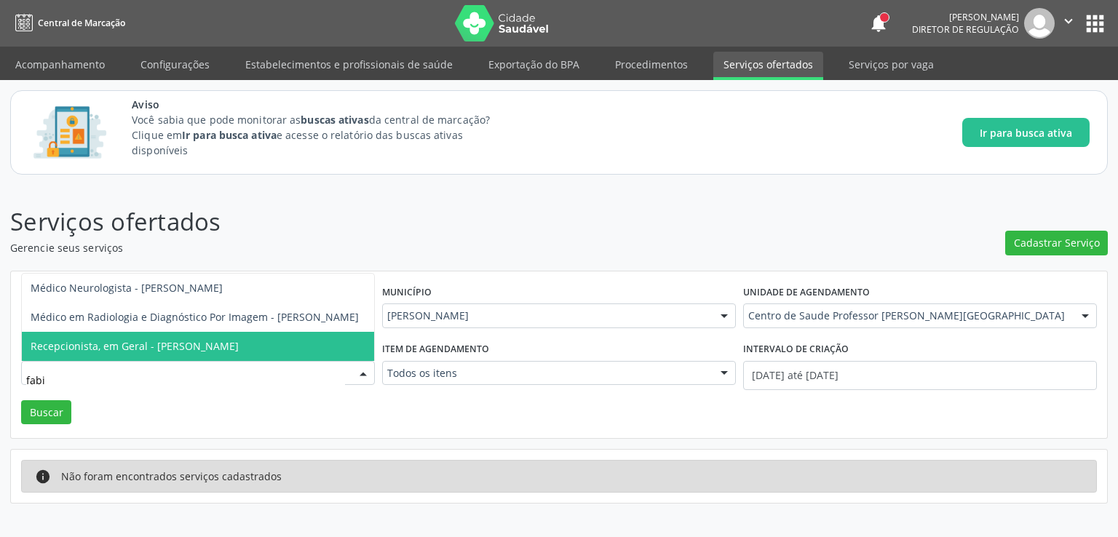
type input "fabio"
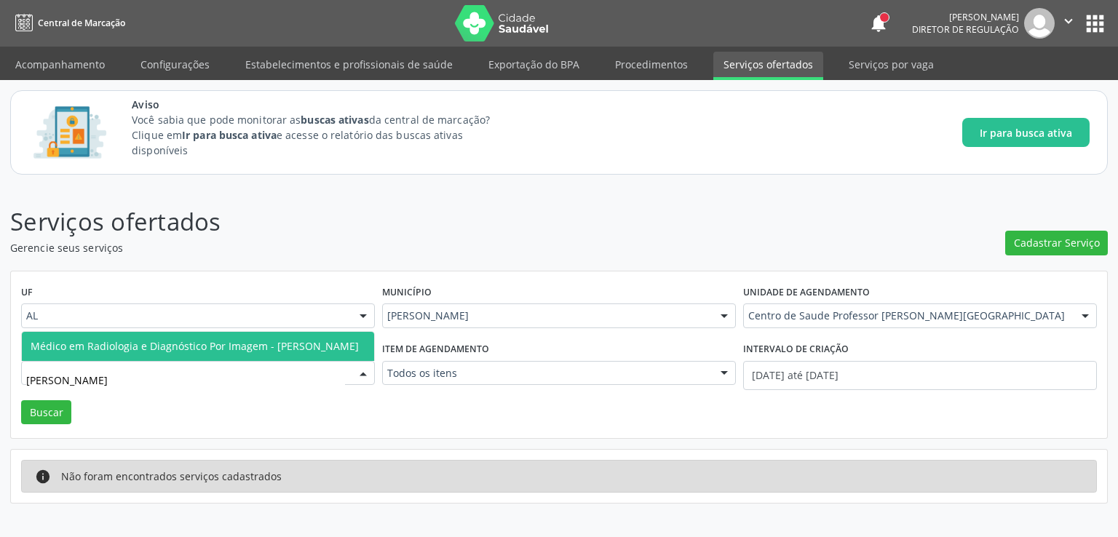
click at [107, 339] on span "Médico em Radiologia e Diagnóstico Por Imagem - [PERSON_NAME]" at bounding box center [195, 346] width 328 height 14
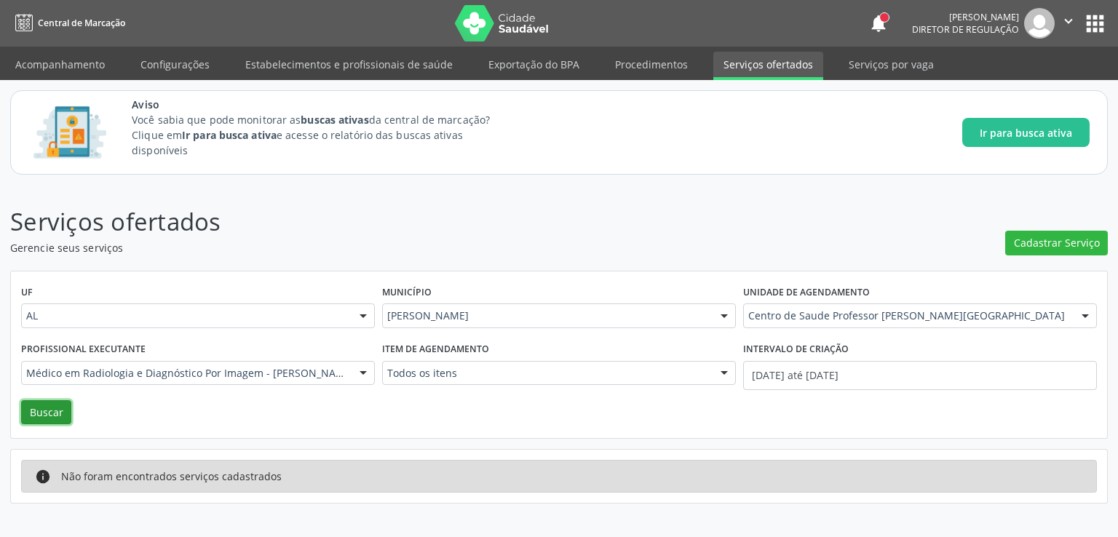
click at [33, 414] on button "Buscar" at bounding box center [46, 412] width 50 height 25
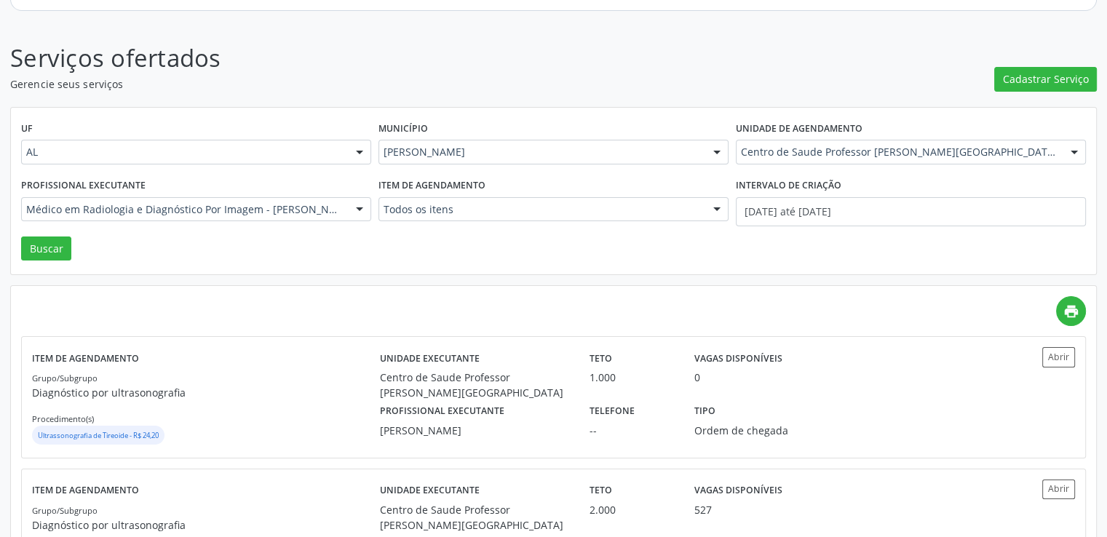
scroll to position [400, 0]
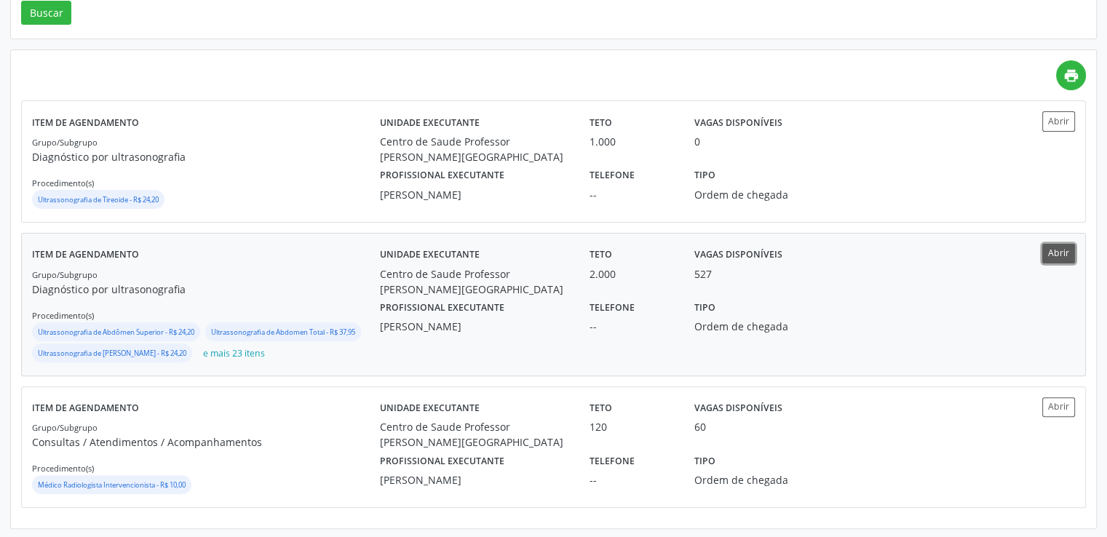
click at [1060, 256] on button "Abrir" at bounding box center [1059, 254] width 33 height 20
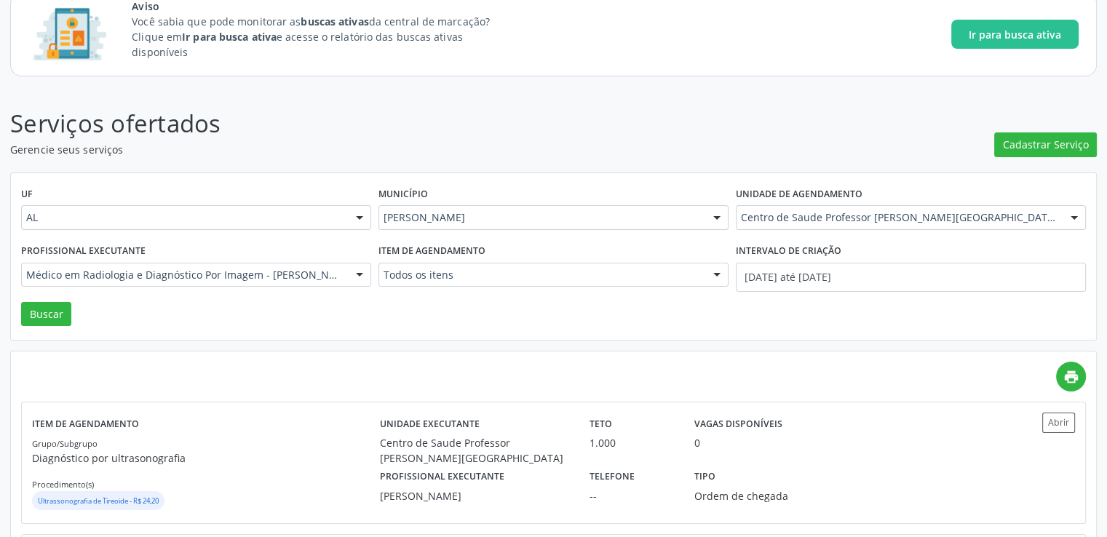
scroll to position [0, 0]
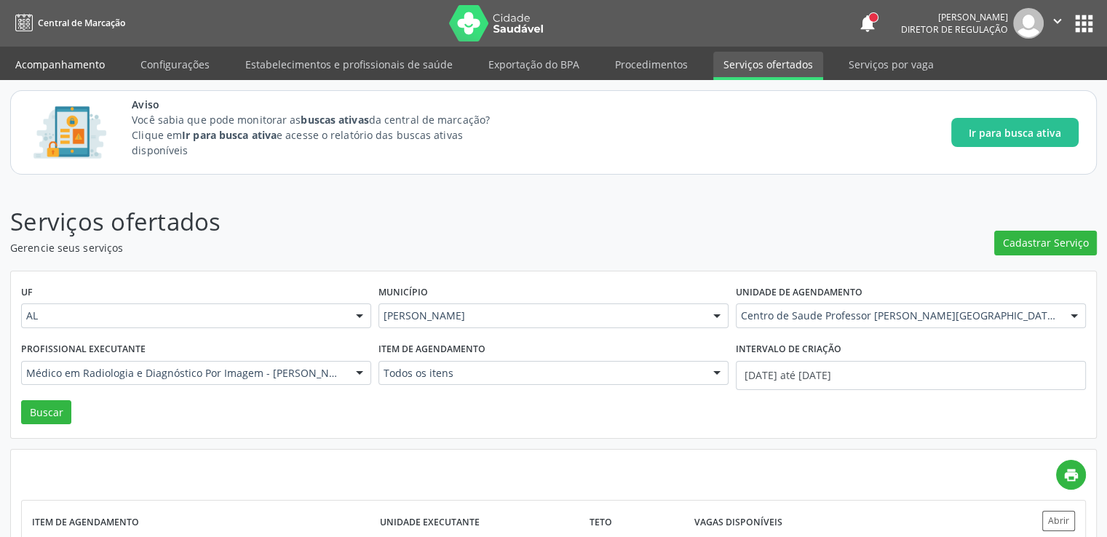
click at [39, 66] on link "Acompanhamento" at bounding box center [60, 64] width 110 height 25
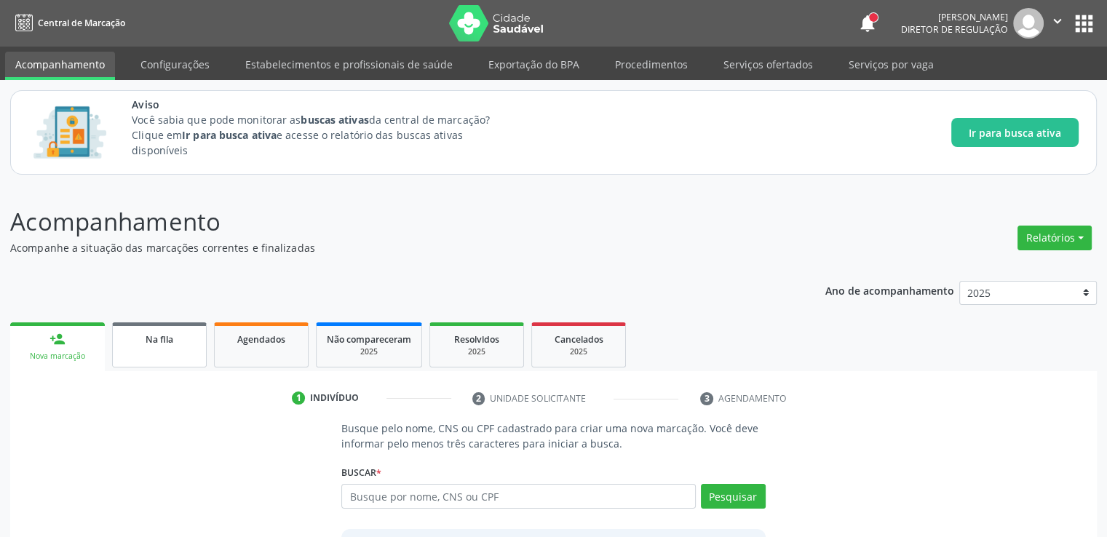
click at [157, 351] on link "Na fila" at bounding box center [159, 345] width 95 height 45
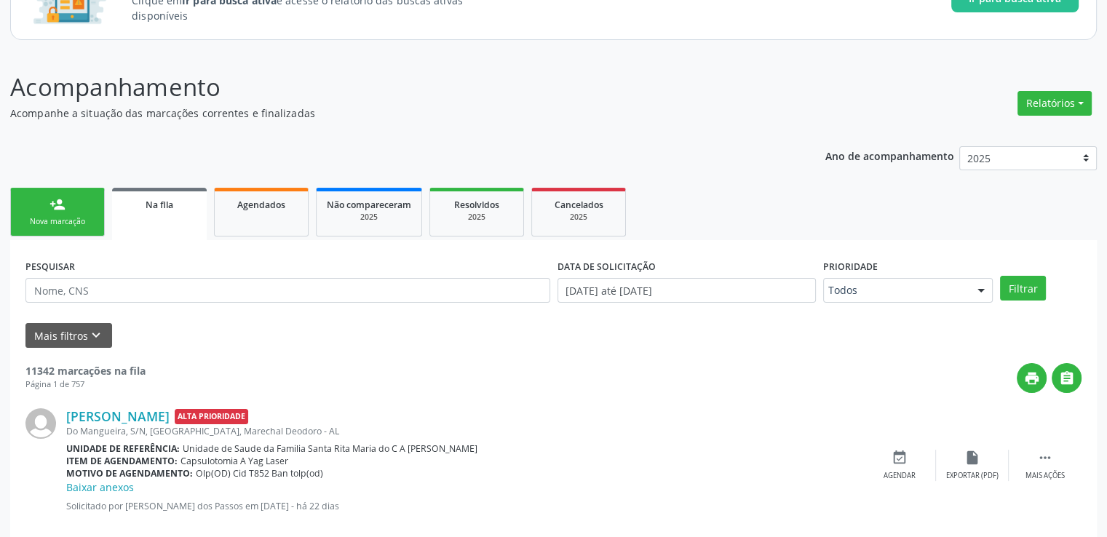
scroll to position [135, 0]
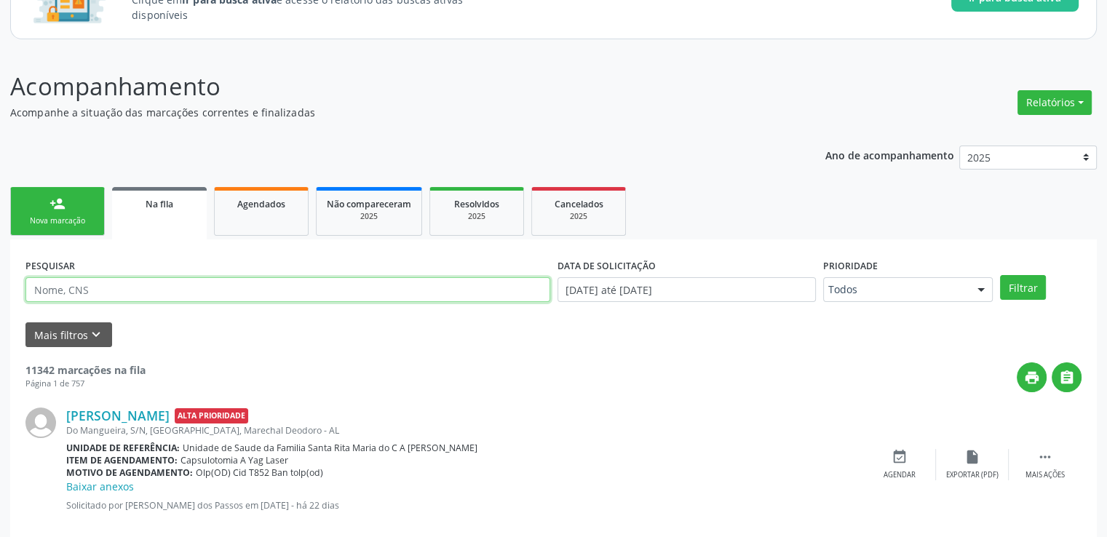
click at [76, 285] on input "text" at bounding box center [287, 289] width 525 height 25
paste input "700000775281004"
type input "700000775281004"
click at [1000, 275] on button "Filtrar" at bounding box center [1023, 287] width 46 height 25
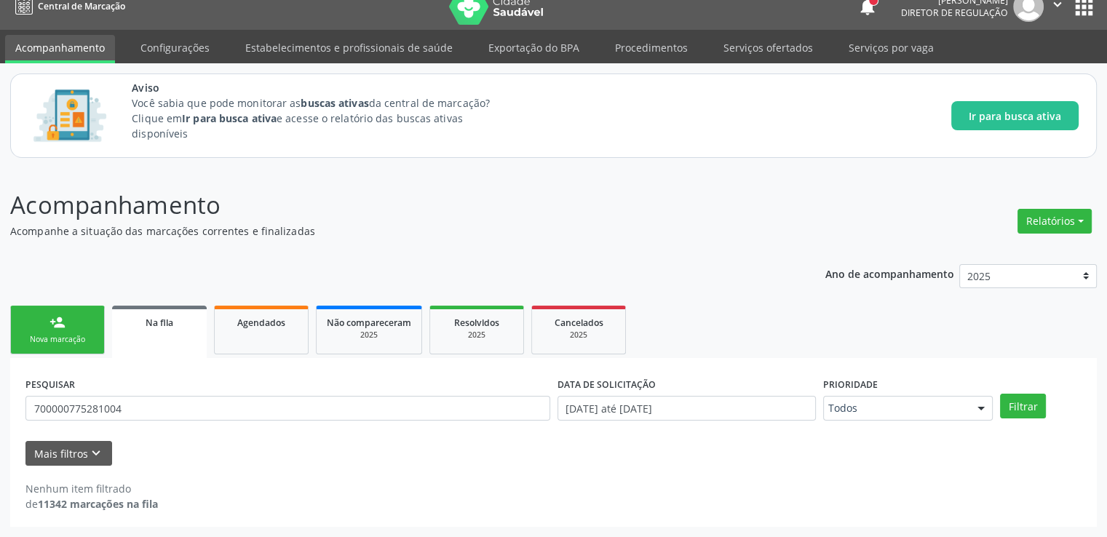
scroll to position [16, 0]
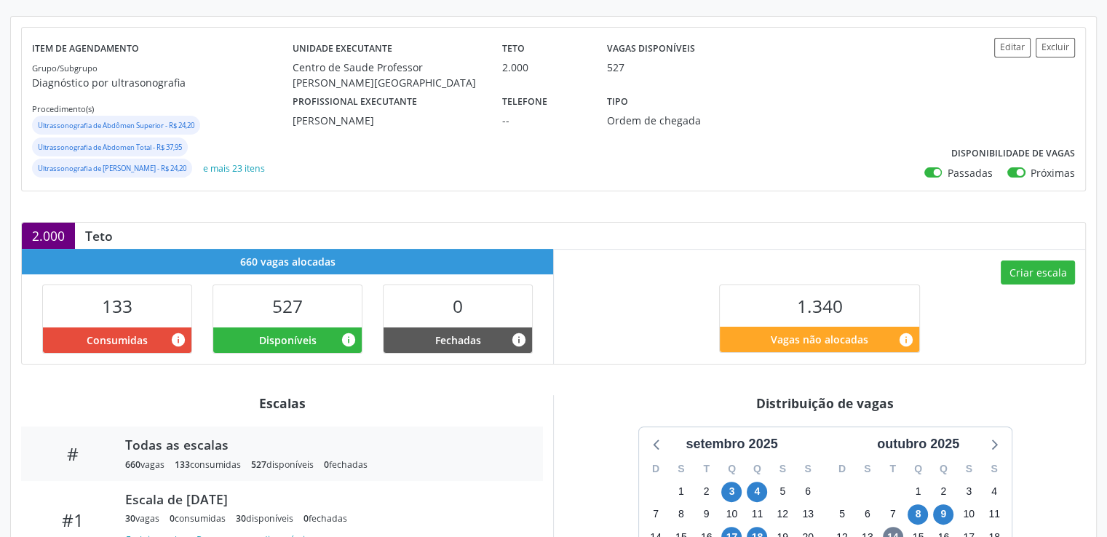
scroll to position [291, 0]
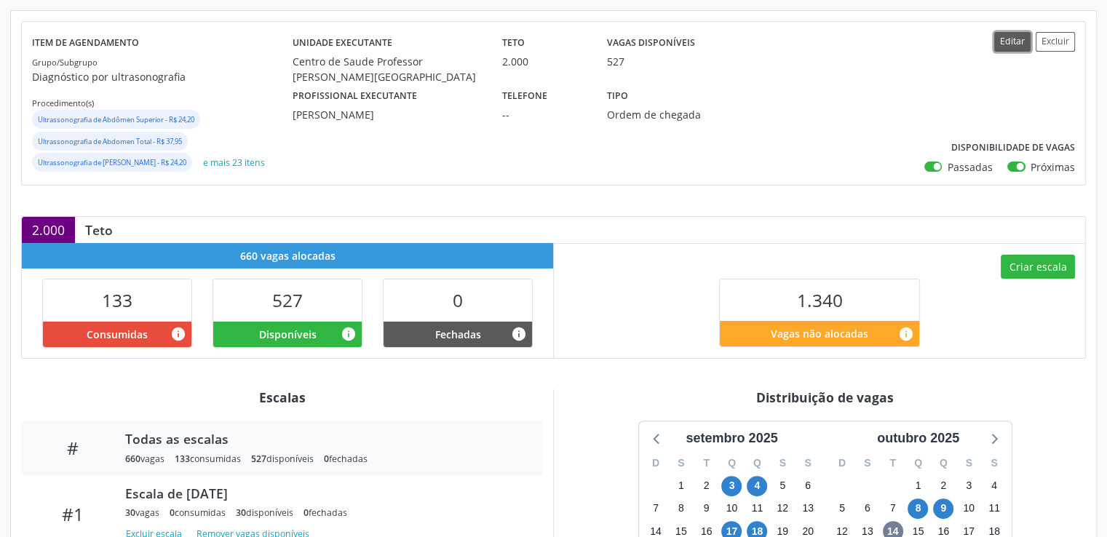
click at [1010, 39] on button "Editar" at bounding box center [1013, 42] width 36 height 20
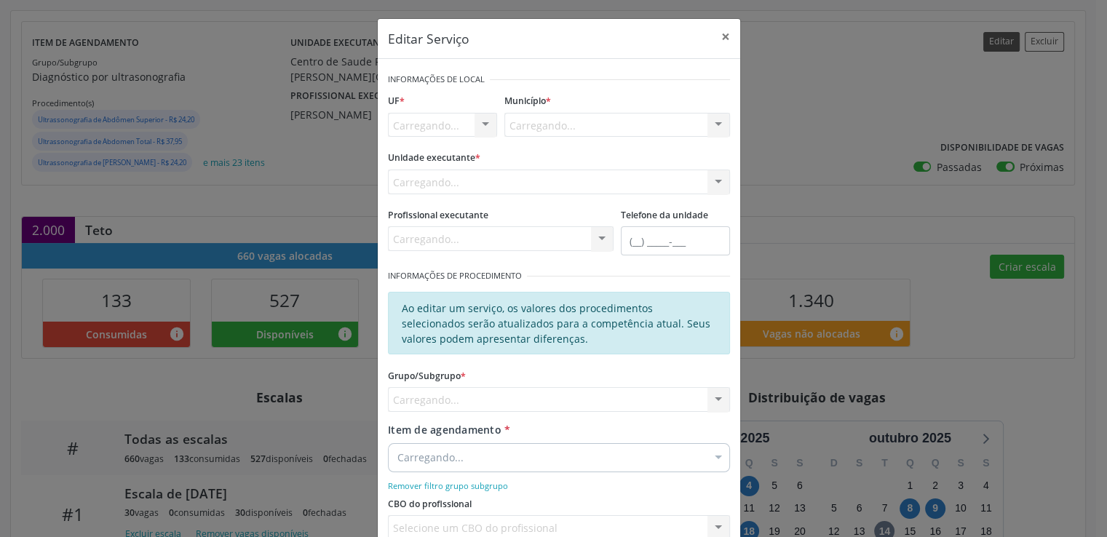
click at [1010, 39] on div "Editar Serviço × Informações de Local UF * [GEOGRAPHIC_DATA]... Nenhum resultad…" at bounding box center [553, 268] width 1107 height 537
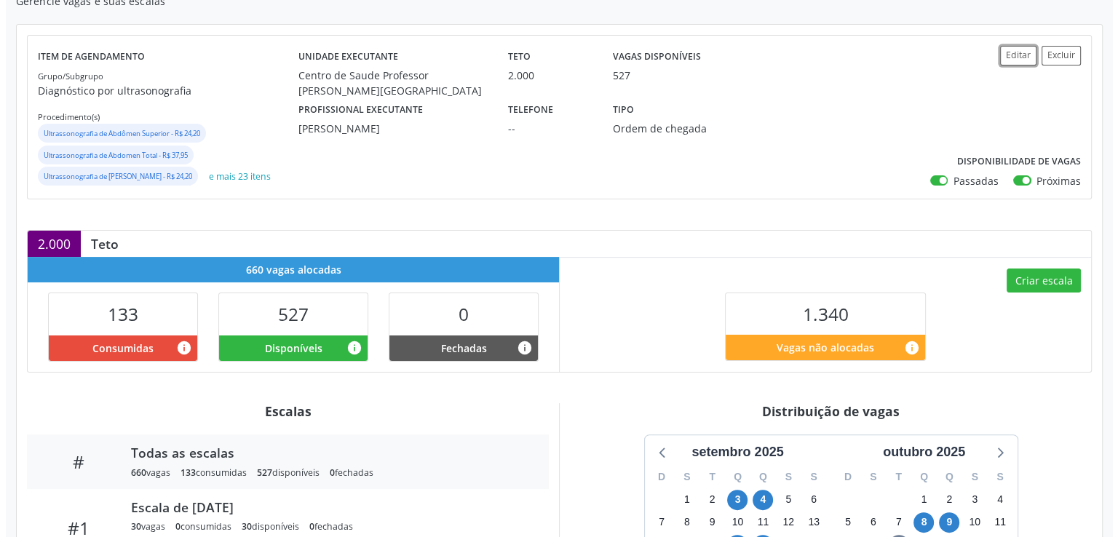
scroll to position [0, 0]
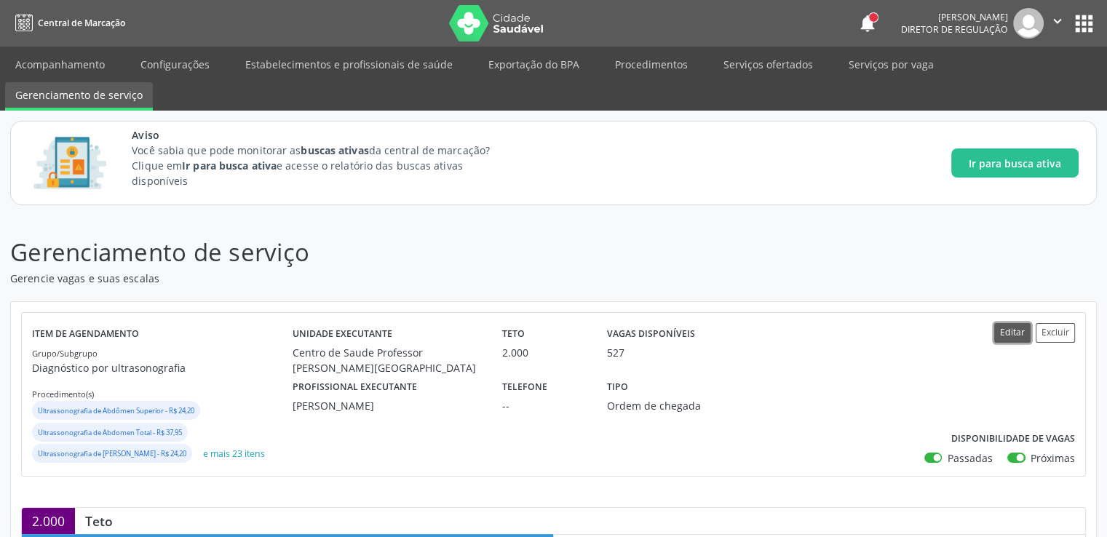
click at [1006, 332] on button "Editar" at bounding box center [1013, 333] width 36 height 20
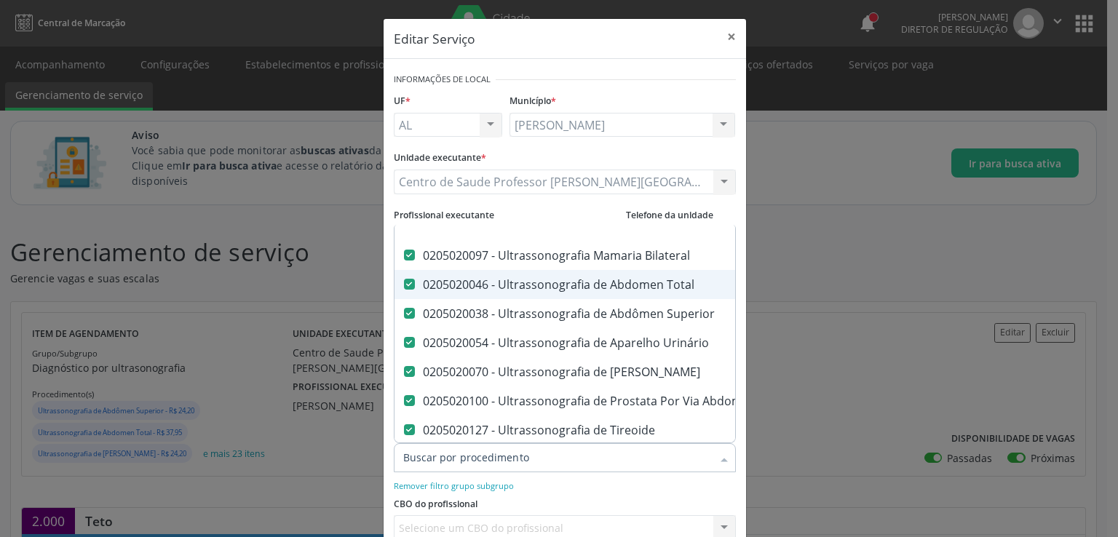
scroll to position [146, 0]
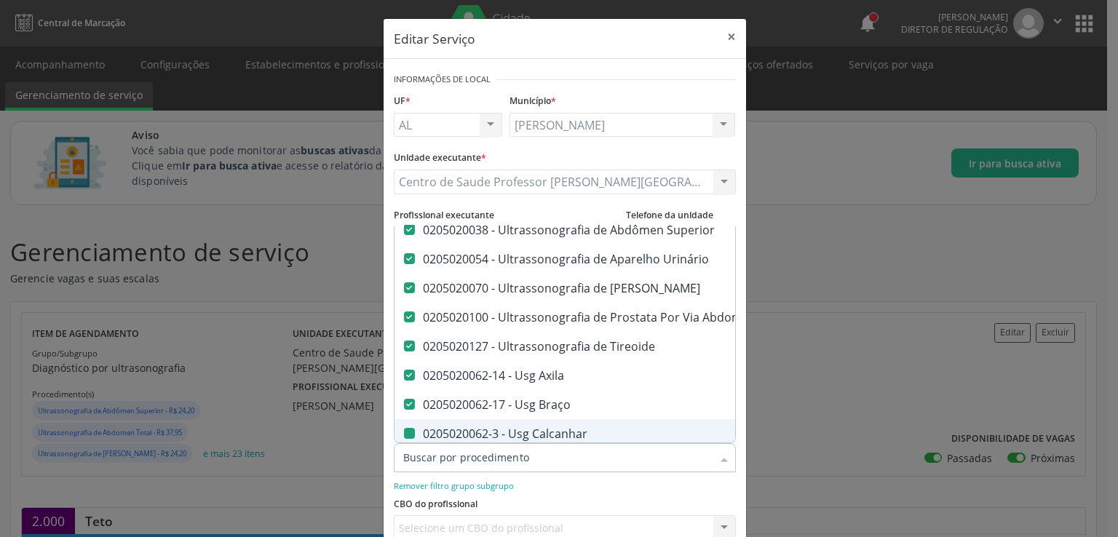
type input "d"
checkbox Calcanhar "false"
checkbox Cervical "false"
checkbox Clavícula "false"
checkbox Cotovelo "false"
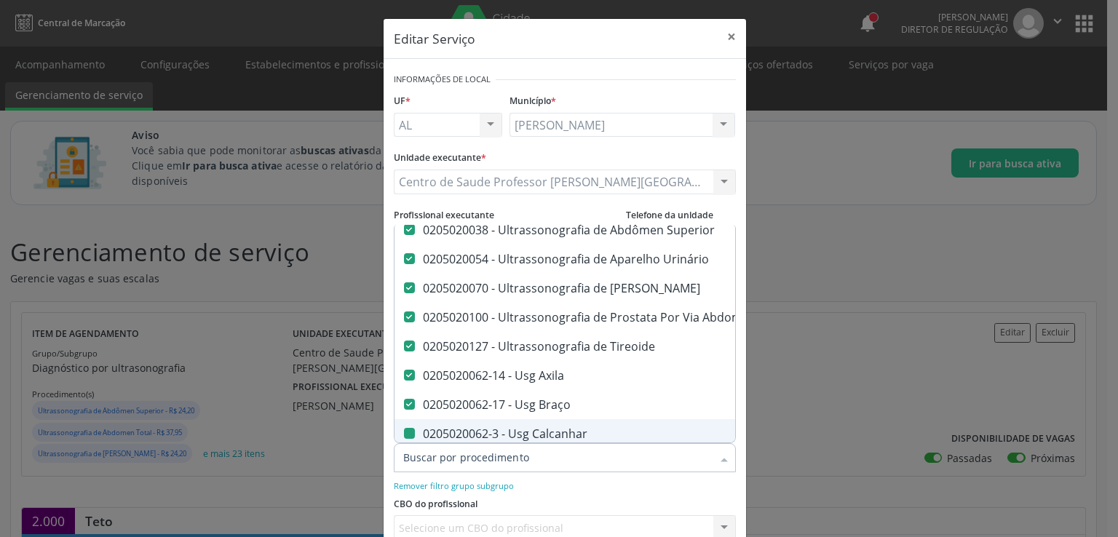
checkbox Coxa "false"
checkbox Joelho "false"
checkbox Mão "false"
checkbox Ombro "false"
checkbox Moles "false"
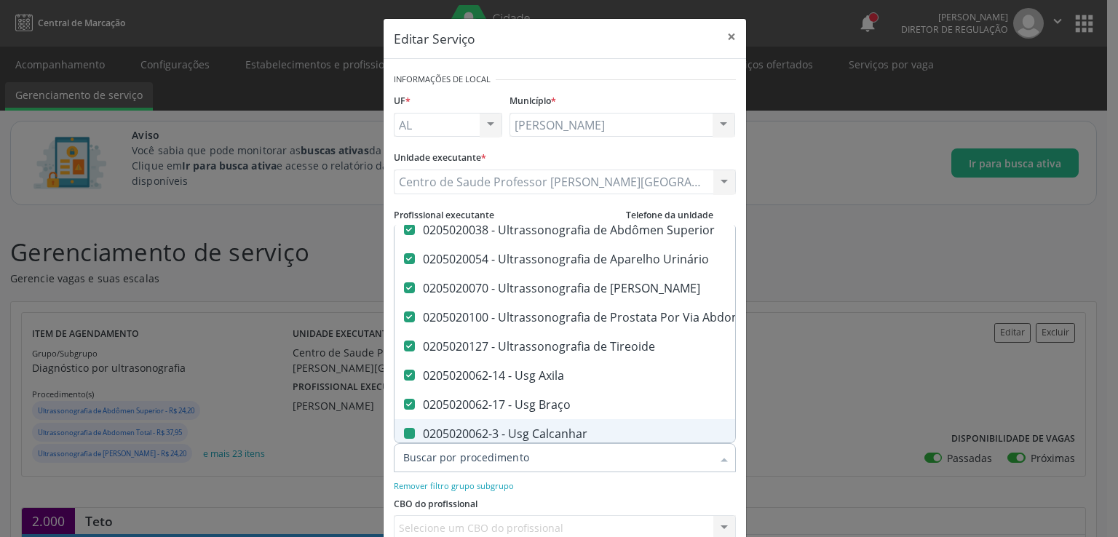
checkbox Perna "false"
checkbox Pescoço "false"
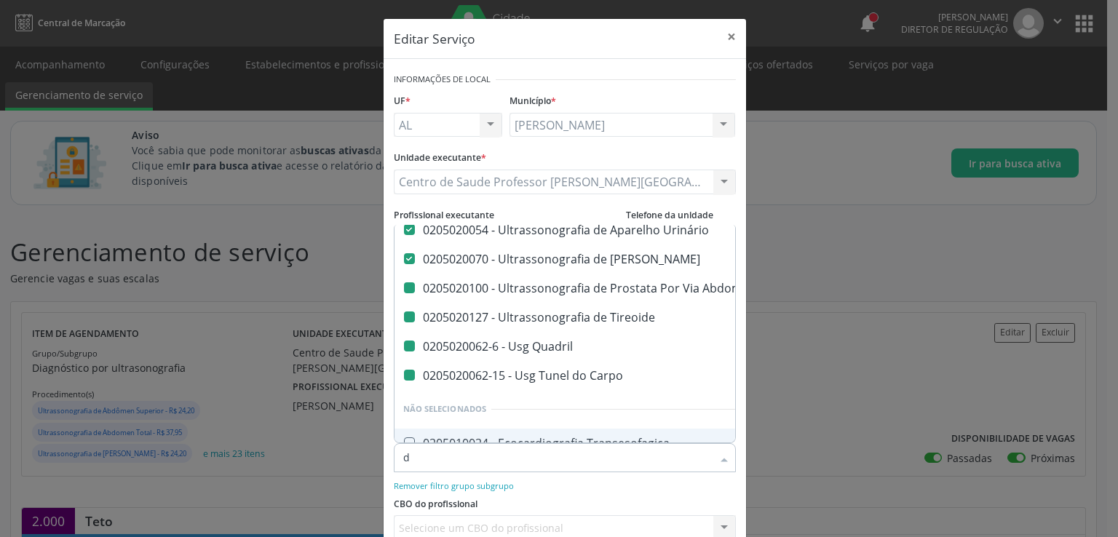
type input "do"
checkbox Abdominal "false"
checkbox Tireoide "false"
checkbox Quadril "false"
checkbox Carpo "false"
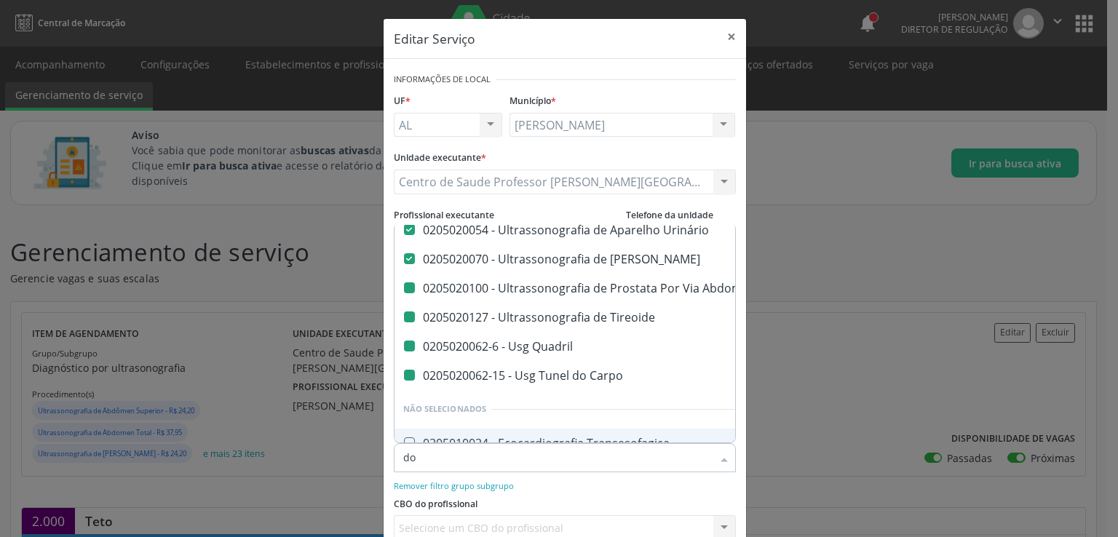
scroll to position [74, 0]
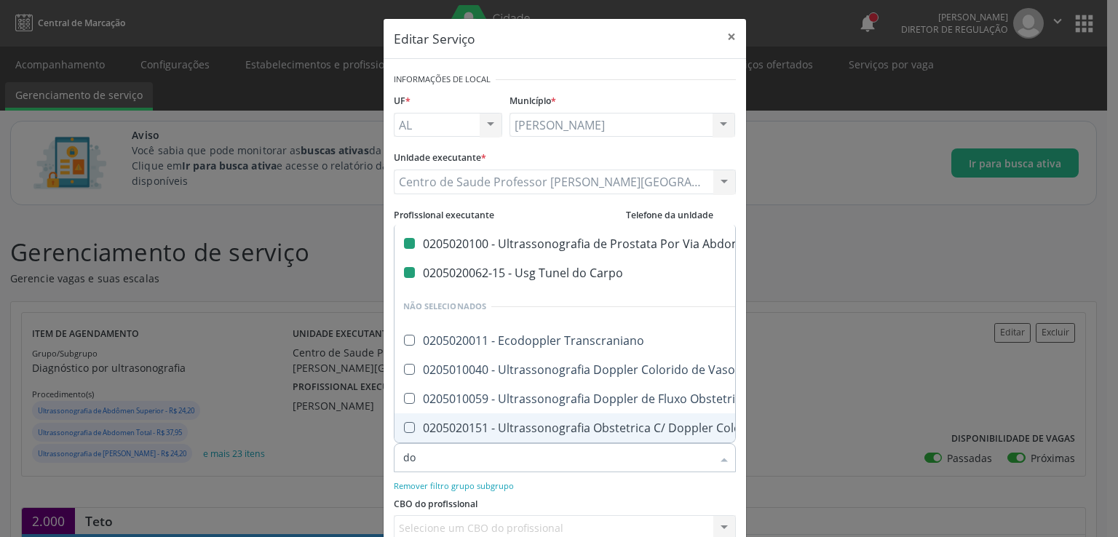
type input "dop"
checkbox Total "false"
checkbox Abdominal "false"
checkbox Carpo "false"
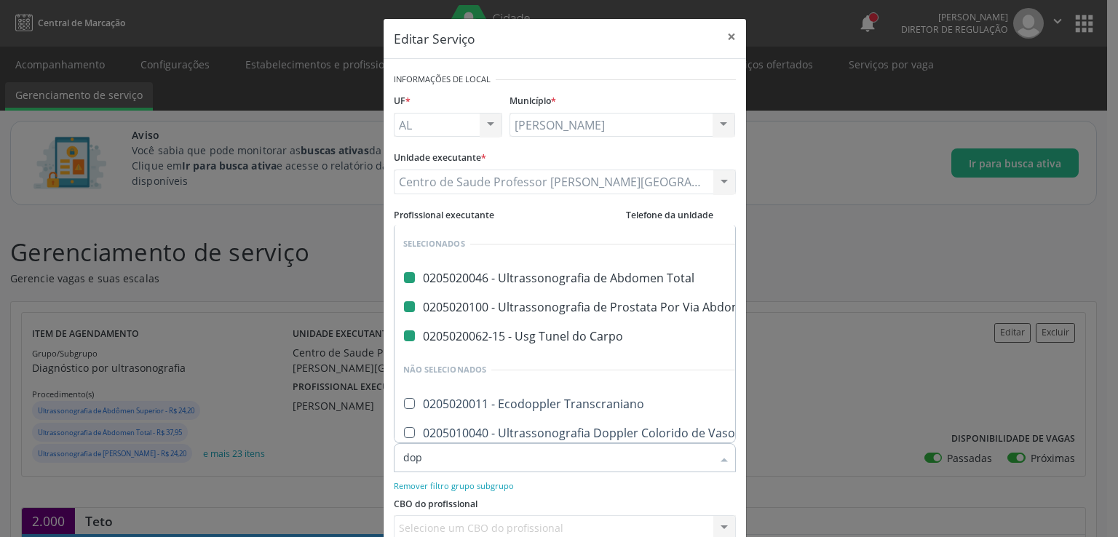
type input "dopp"
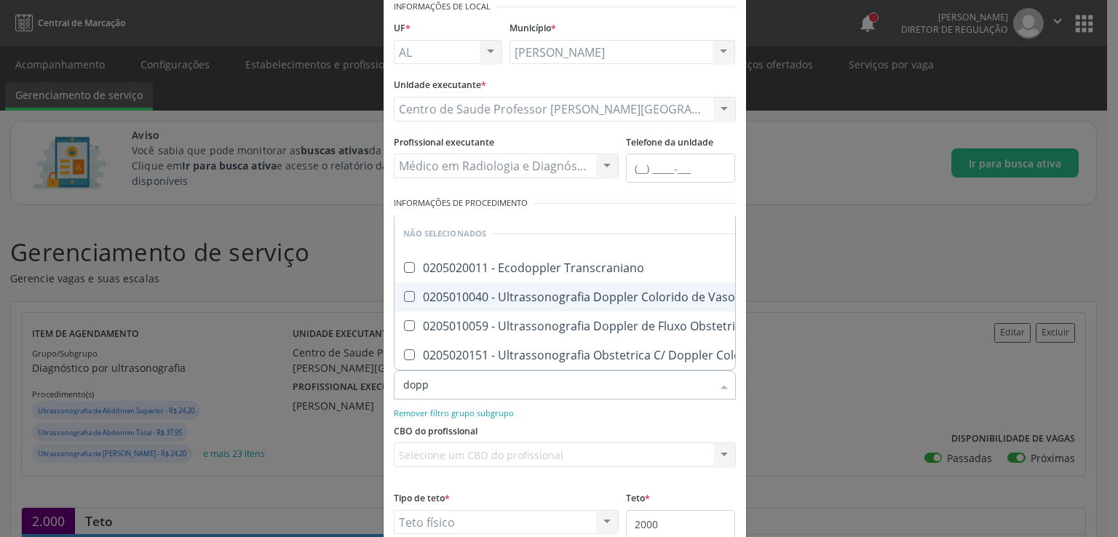
click at [404, 291] on Vasos at bounding box center [409, 296] width 11 height 11
click at [399, 292] on Vasos "checkbox" at bounding box center [399, 296] width 9 height 9
click at [404, 291] on Vasos at bounding box center [409, 296] width 11 height 11
click at [399, 292] on Vasos "checkbox" at bounding box center [399, 296] width 9 height 9
click at [404, 291] on Vasos at bounding box center [409, 296] width 11 height 11
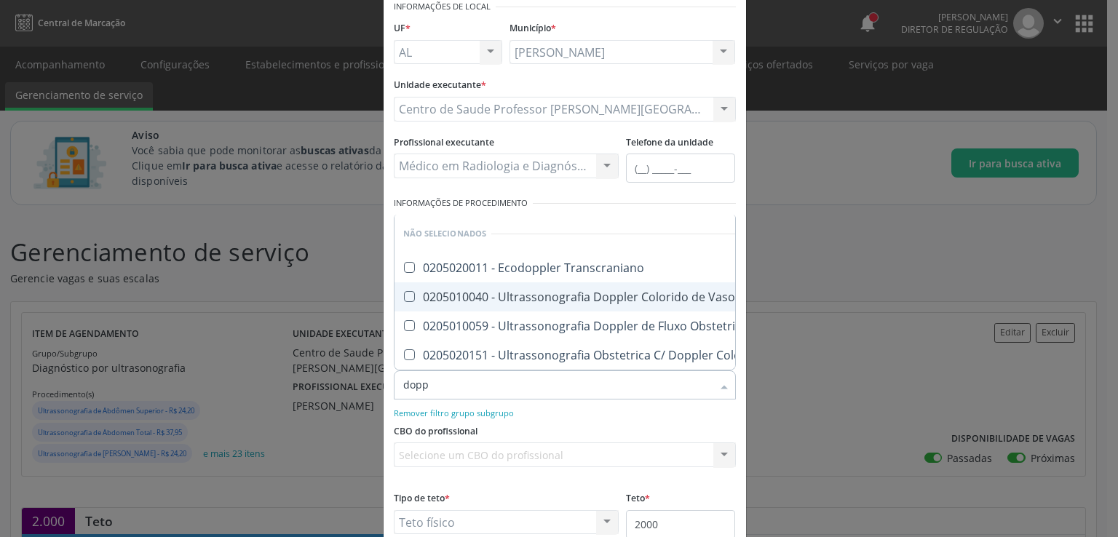
click at [399, 292] on Vasos "checkbox" at bounding box center [399, 296] width 9 height 9
checkbox Vasos "true"
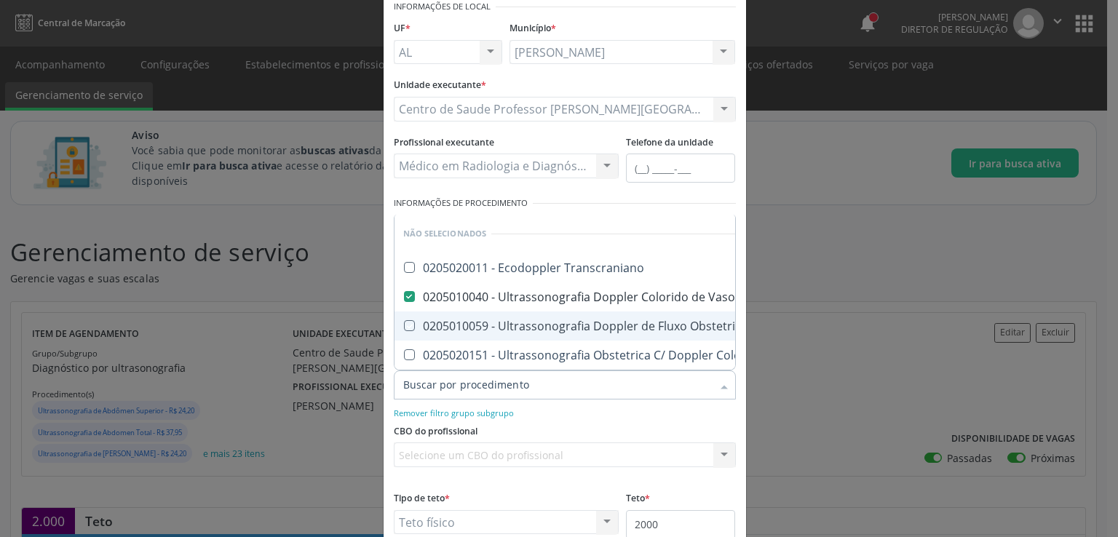
checkbox Transcraniano "true"
checkbox Obstetrico "true"
checkbox Pulsado "true"
click at [648, 420] on div "CBO do profissional Selecione um CBO do profissional Nenhum resultado encontrad…" at bounding box center [564, 448] width 349 height 57
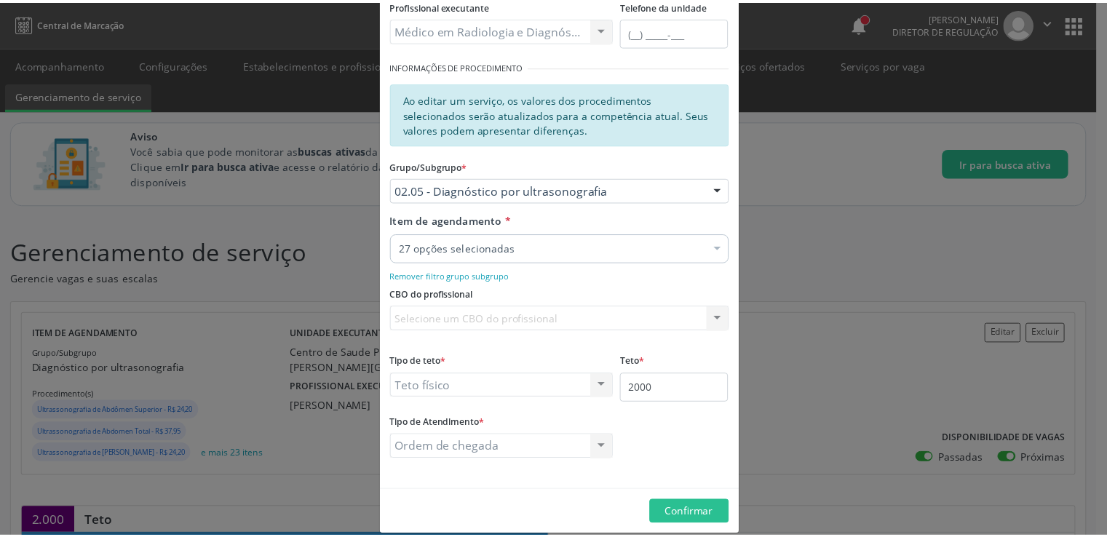
scroll to position [225, 0]
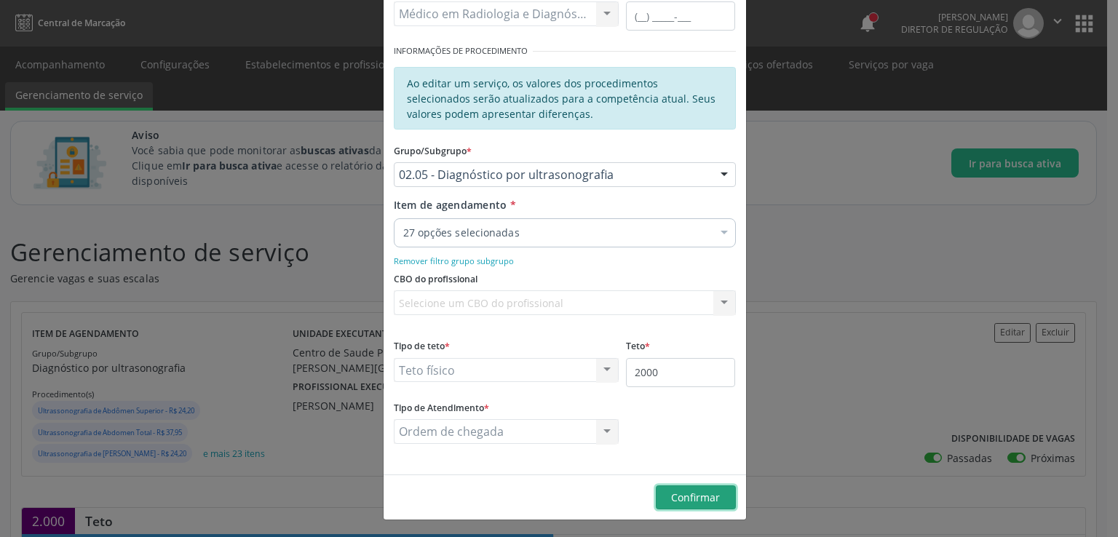
click at [679, 491] on span "Confirmar" at bounding box center [695, 498] width 49 height 14
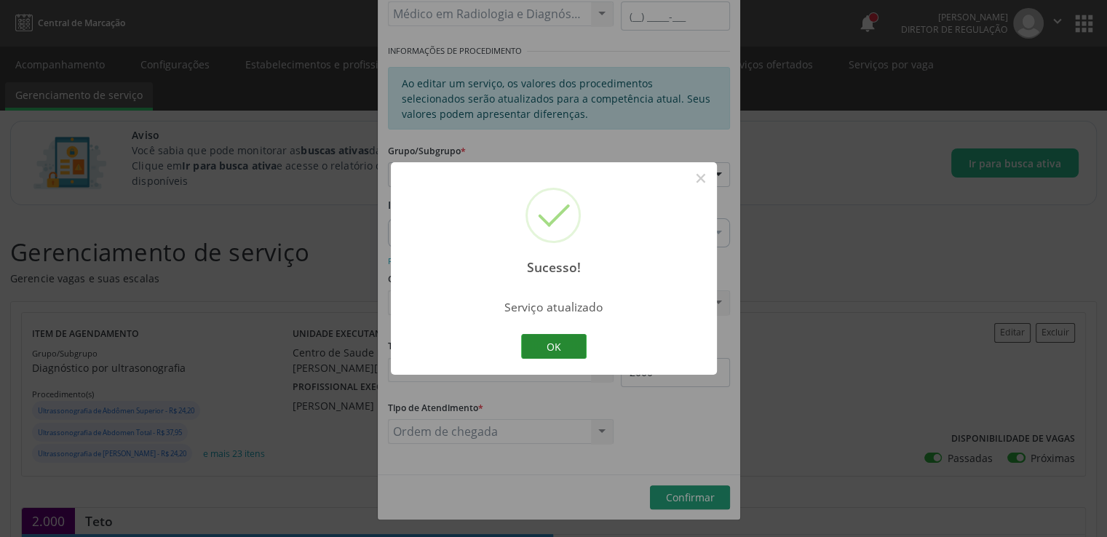
click at [562, 342] on button "OK" at bounding box center [554, 346] width 66 height 25
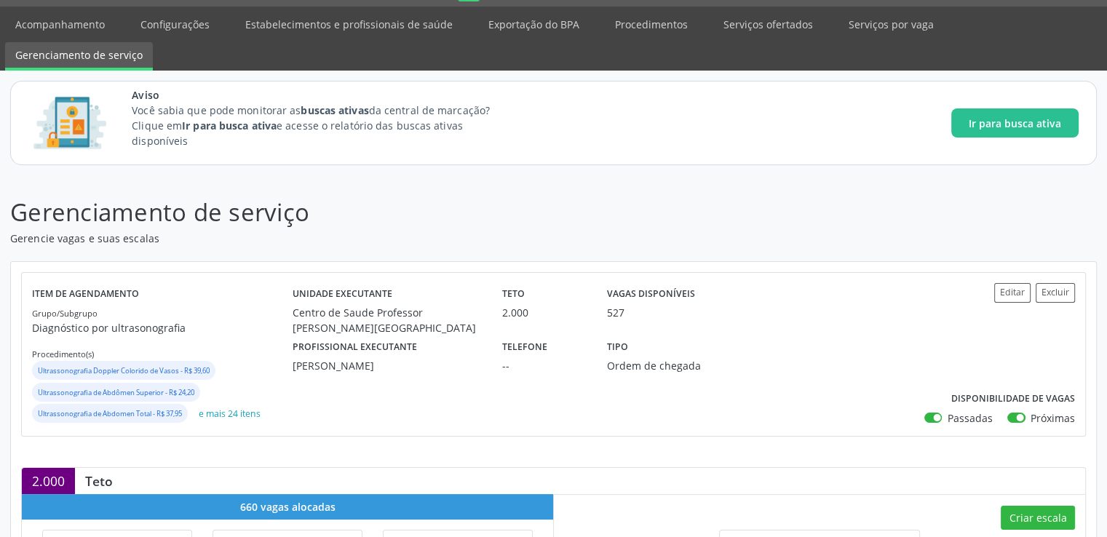
scroll to position [0, 0]
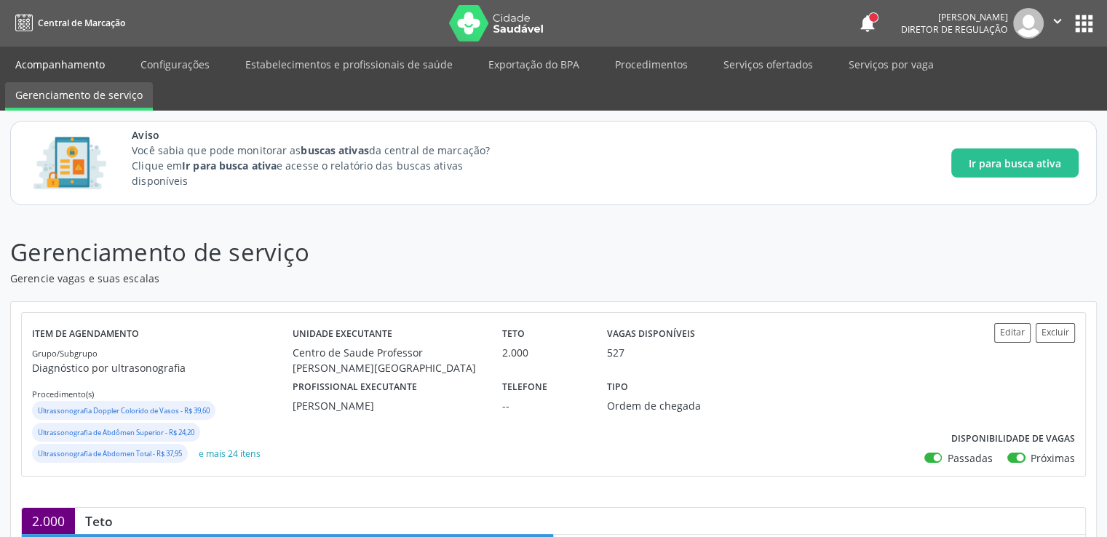
click at [95, 66] on link "Acompanhamento" at bounding box center [60, 64] width 110 height 25
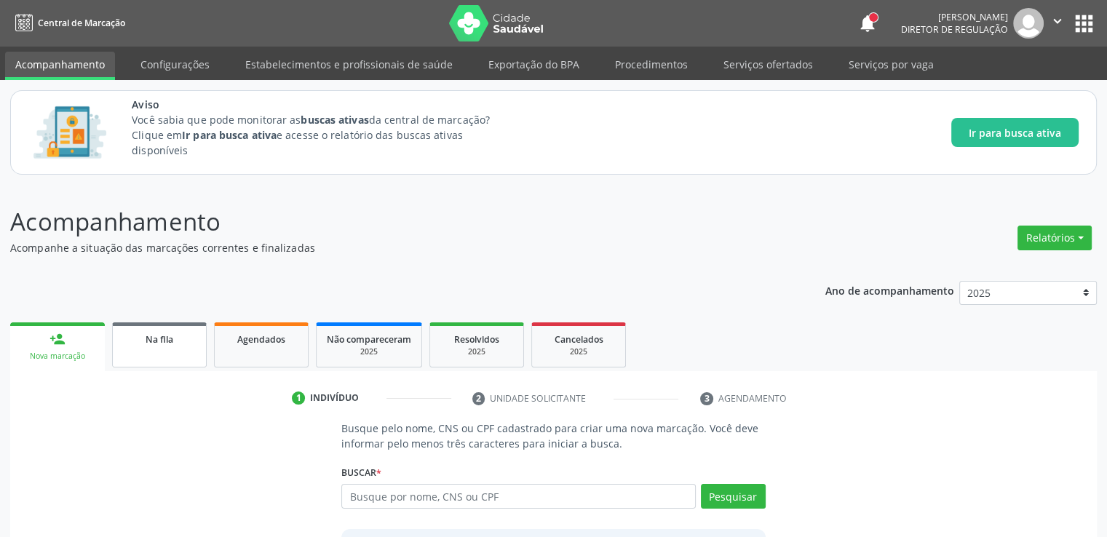
click at [166, 346] on link "Na fila" at bounding box center [159, 345] width 95 height 45
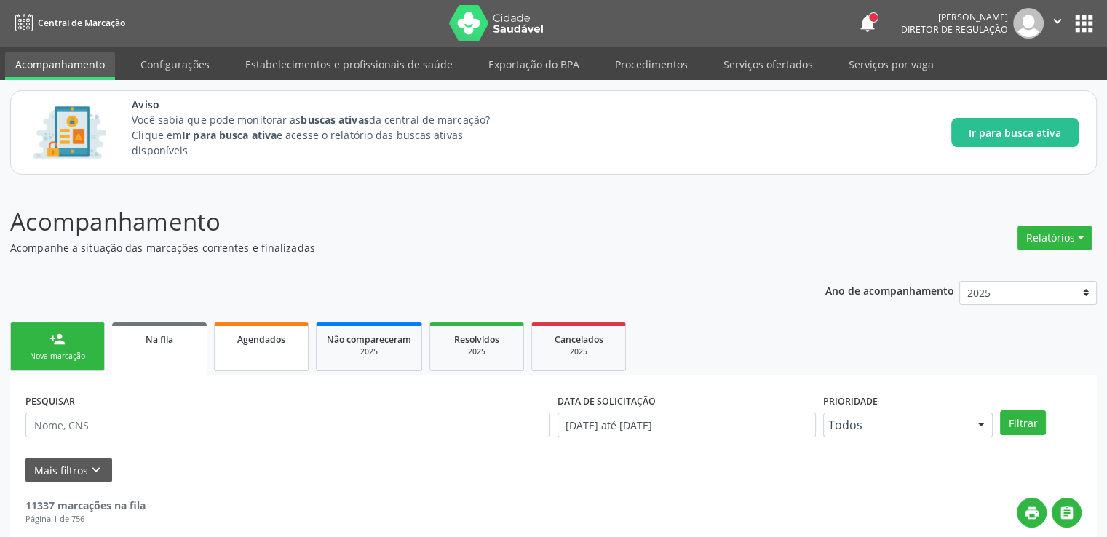
click at [253, 342] on span "Agendados" at bounding box center [261, 339] width 48 height 12
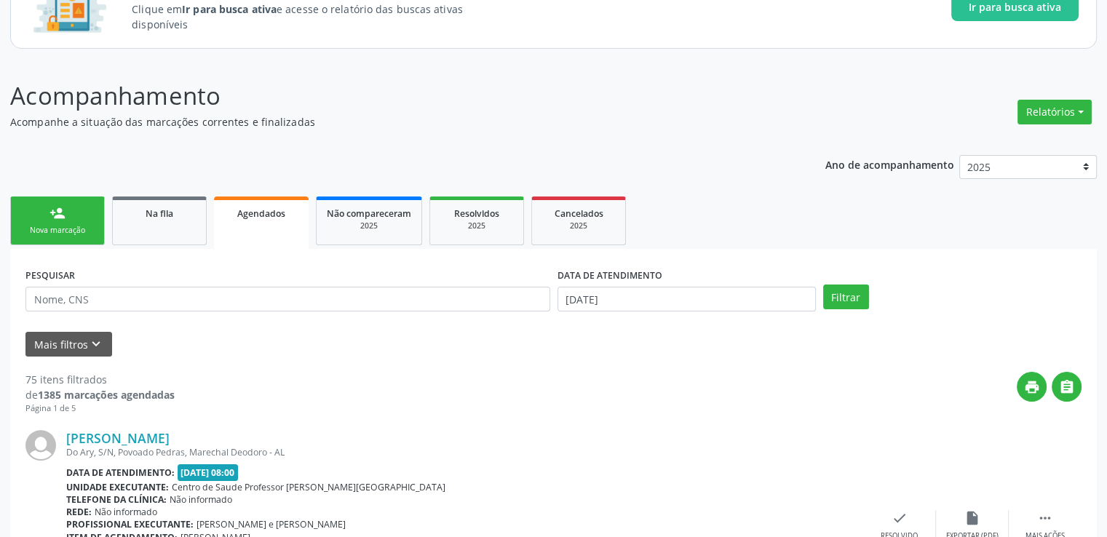
scroll to position [281, 0]
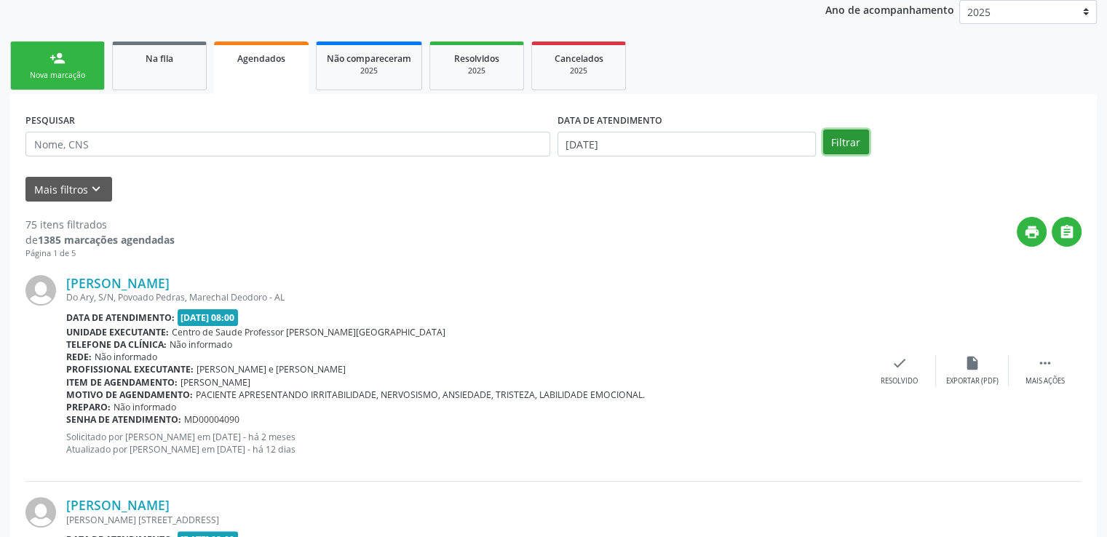
click at [847, 148] on button "Filtrar" at bounding box center [846, 142] width 46 height 25
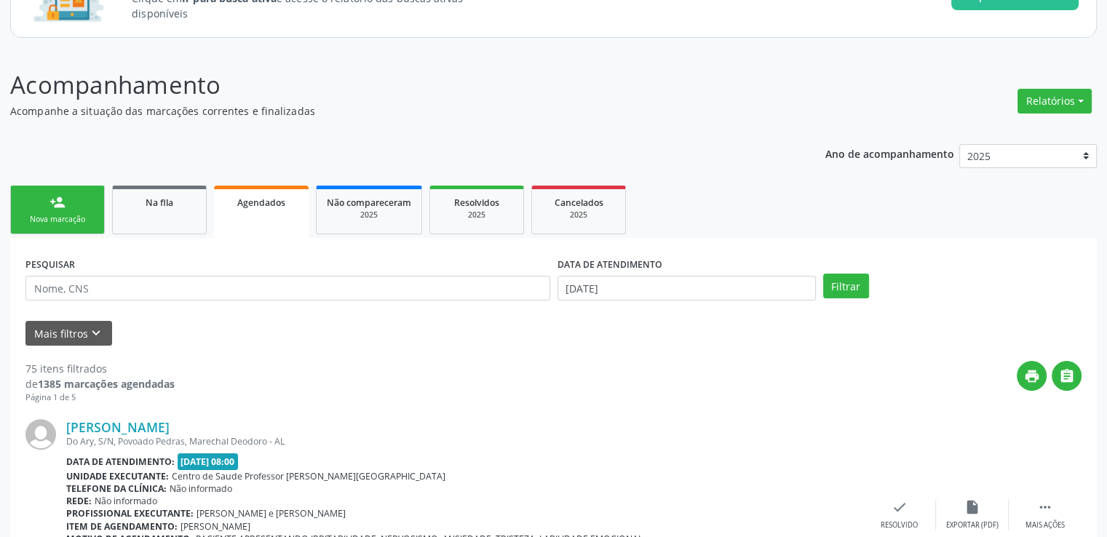
scroll to position [0, 0]
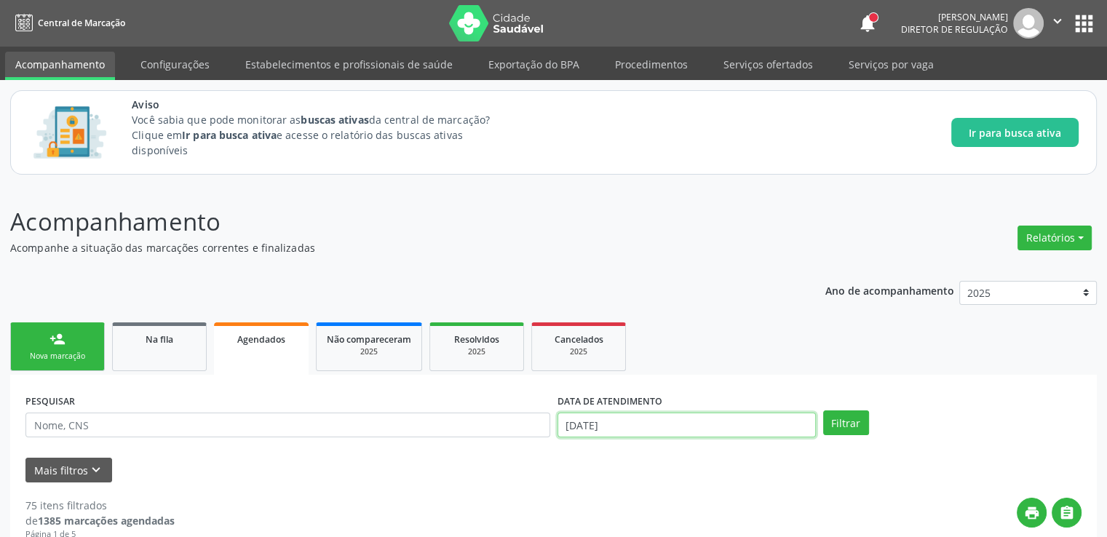
click at [591, 426] on input "[DATE]" at bounding box center [687, 425] width 258 height 25
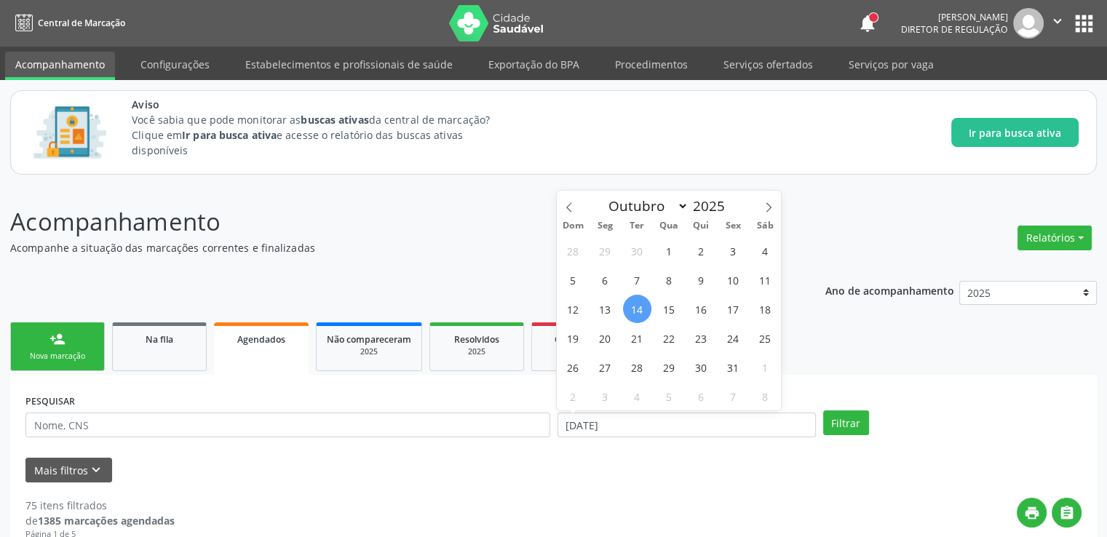
click at [633, 312] on span "14" at bounding box center [637, 309] width 28 height 28
type input "[DATE]"
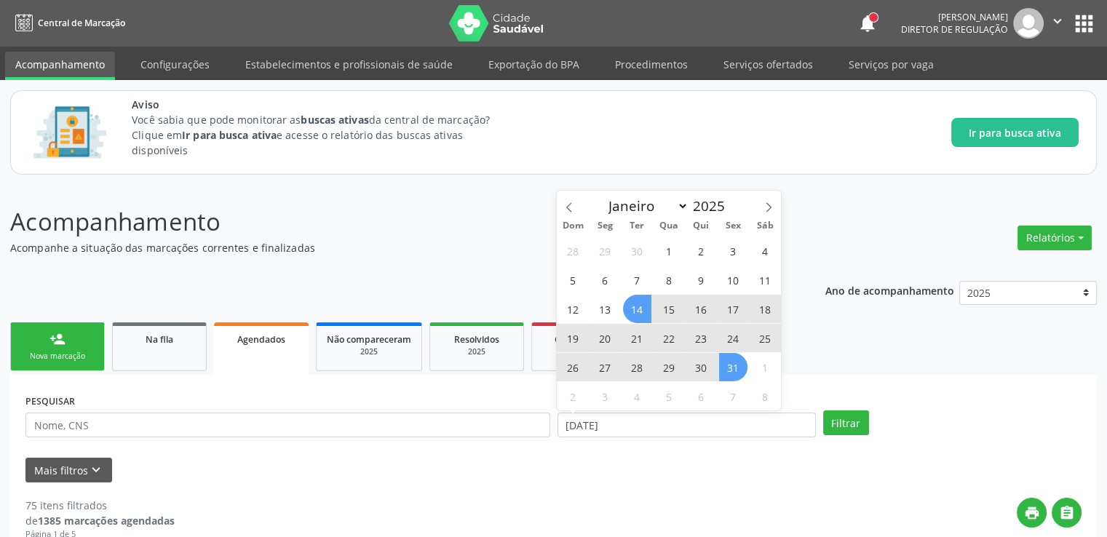
click at [734, 371] on span "31" at bounding box center [733, 367] width 28 height 28
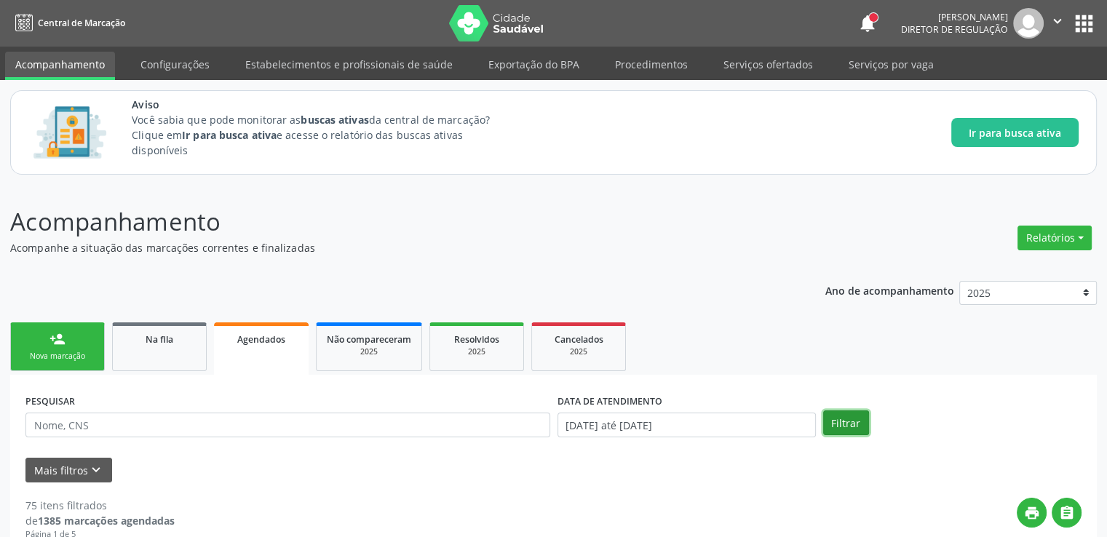
click at [834, 418] on button "Filtrar" at bounding box center [846, 423] width 46 height 25
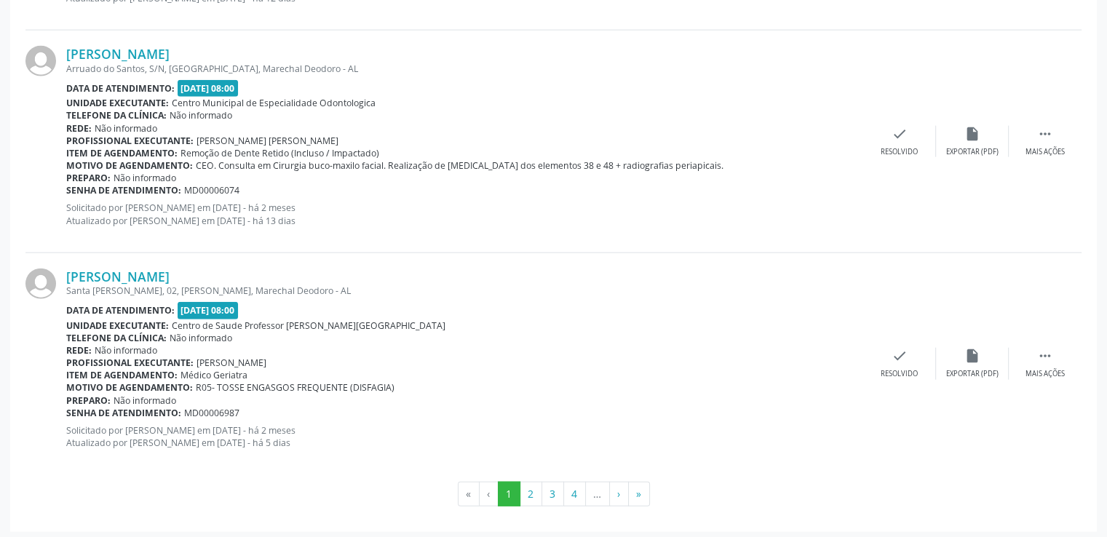
scroll to position [3402, 0]
click at [545, 491] on button "3" at bounding box center [553, 493] width 23 height 25
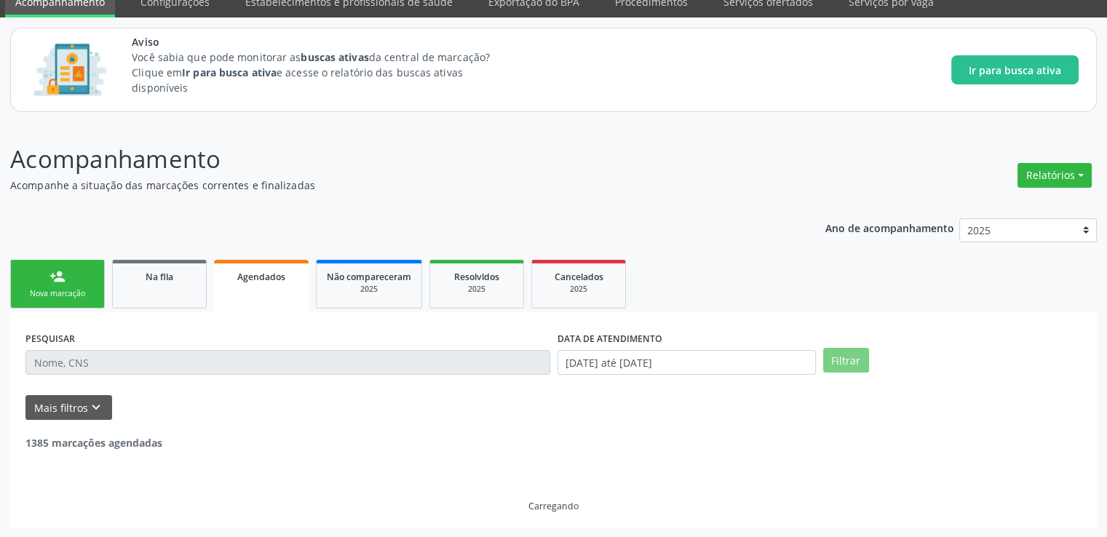
scroll to position [3477, 0]
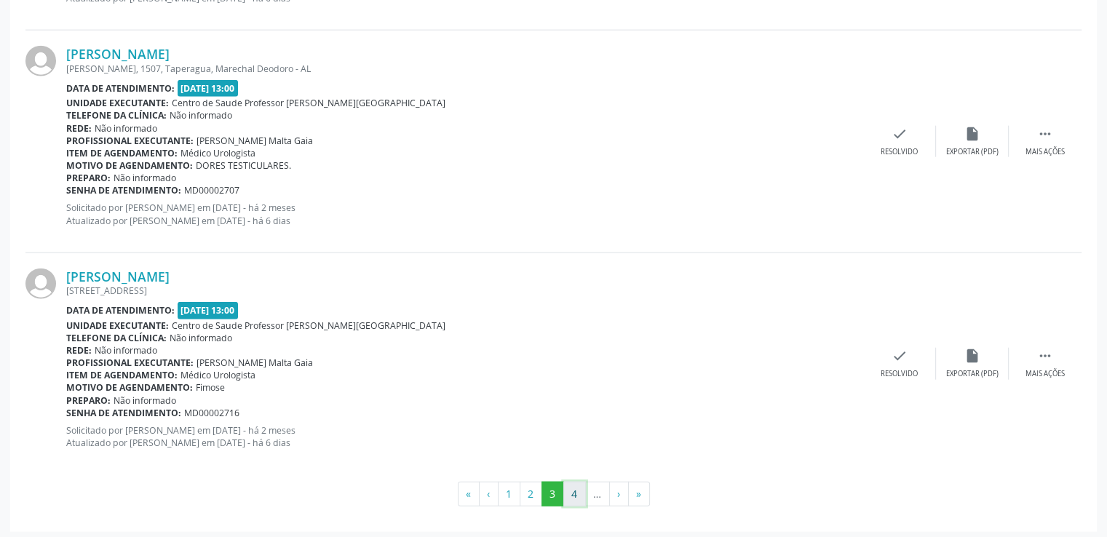
click at [580, 491] on button "4" at bounding box center [575, 494] width 23 height 25
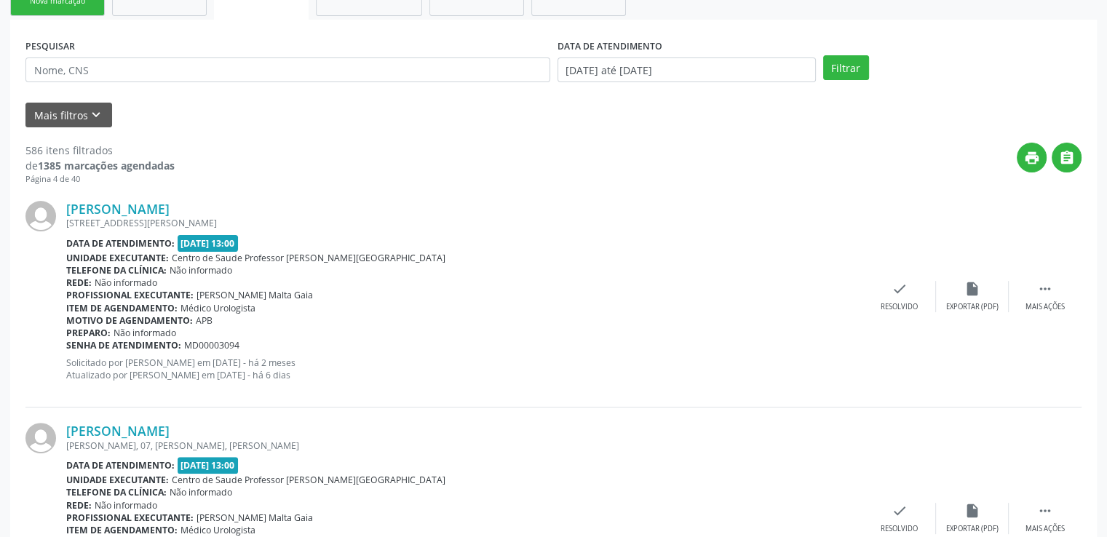
scroll to position [364, 0]
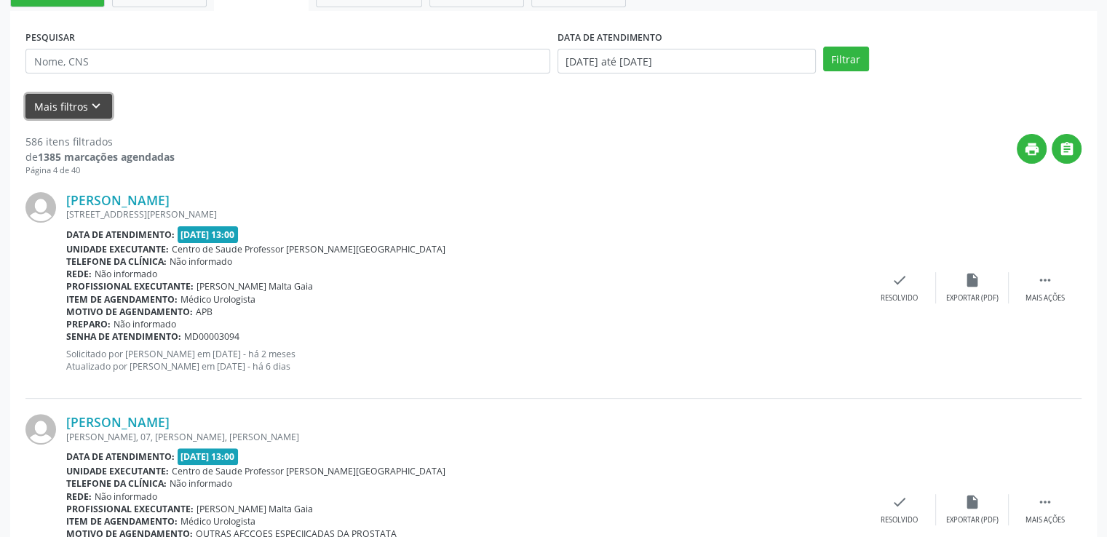
click at [82, 103] on button "Mais filtros keyboard_arrow_down" at bounding box center [68, 106] width 87 height 25
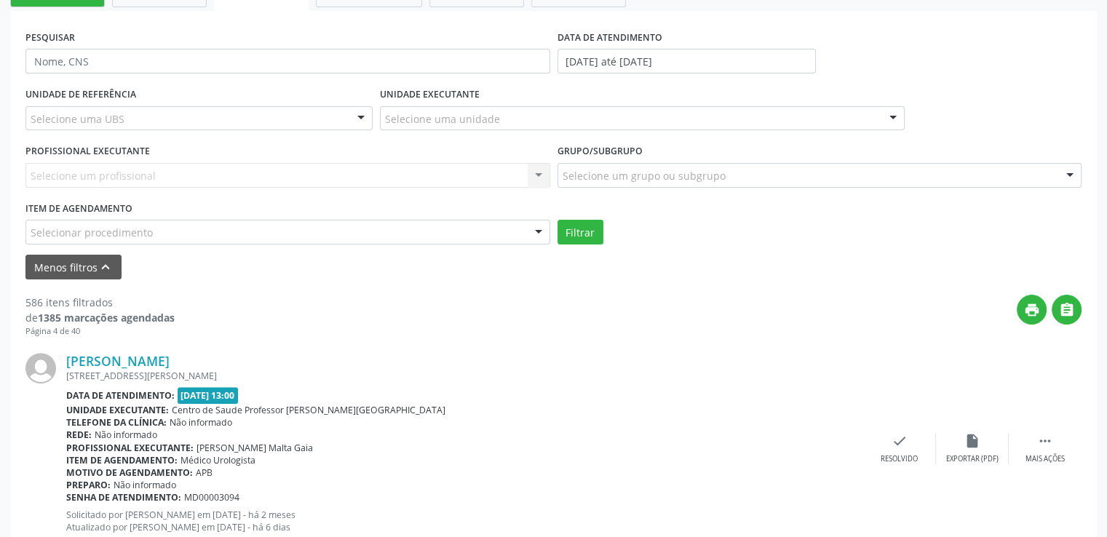
click at [131, 117] on div "Selecione uma UBS" at bounding box center [198, 118] width 347 height 25
click at [882, 52] on div "PESQUISAR DATA DE ATENDIMENTO [DATE] até [DATE]" at bounding box center [554, 54] width 1064 height 57
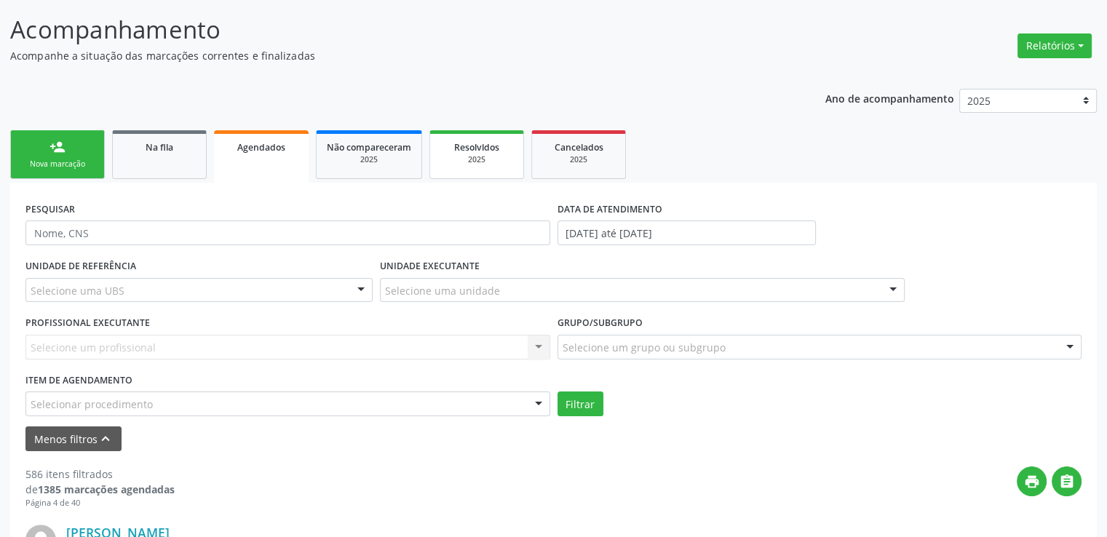
scroll to position [0, 0]
